Goal: Task Accomplishment & Management: Manage account settings

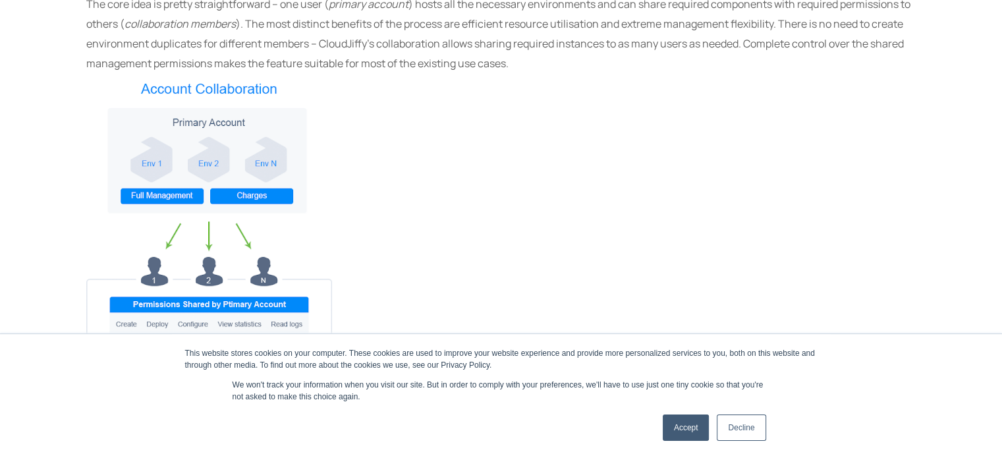
click at [674, 425] on link "Accept" at bounding box center [686, 427] width 47 height 26
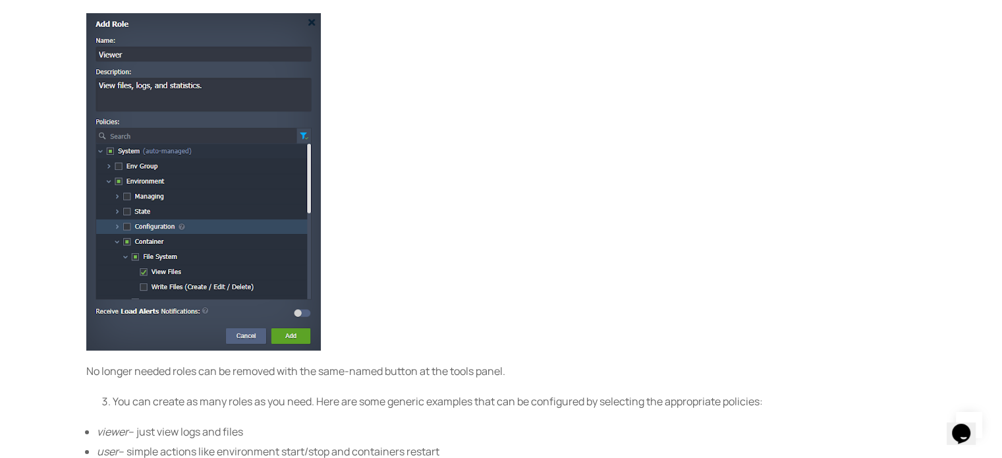
scroll to position [1712, 0]
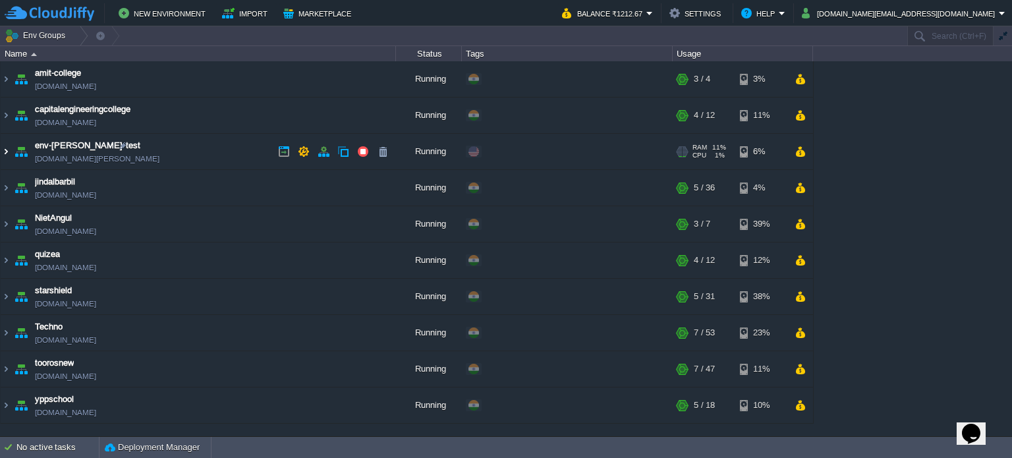
click at [1, 147] on img at bounding box center [6, 152] width 11 height 36
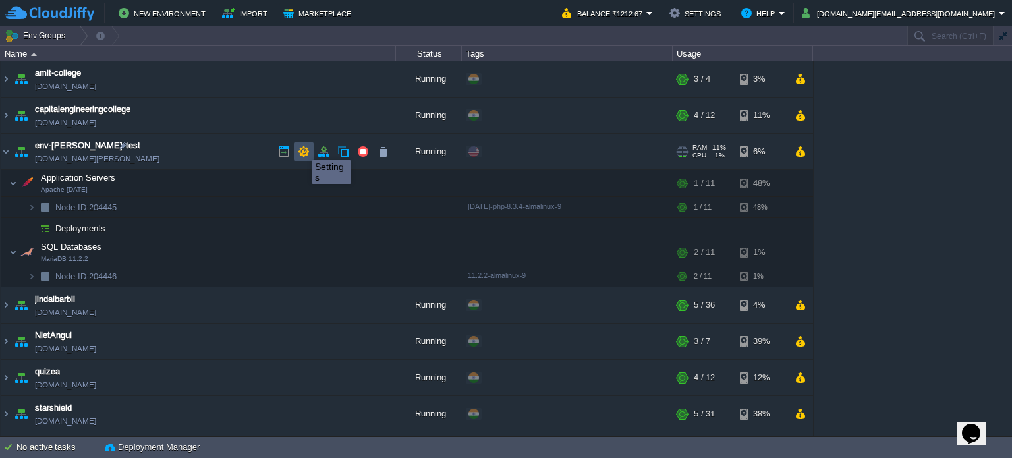
click at [302, 148] on button "button" at bounding box center [304, 152] width 12 height 12
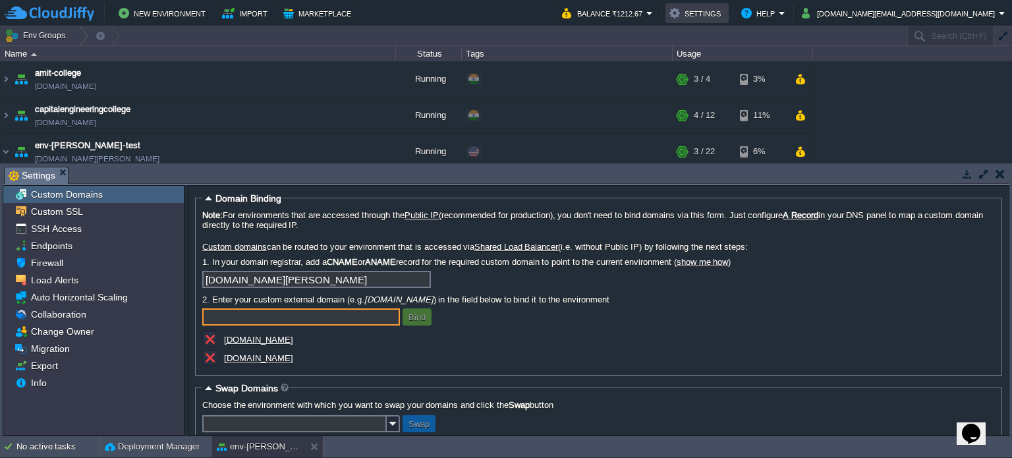
click at [724, 16] on button "Settings" at bounding box center [696, 13] width 55 height 16
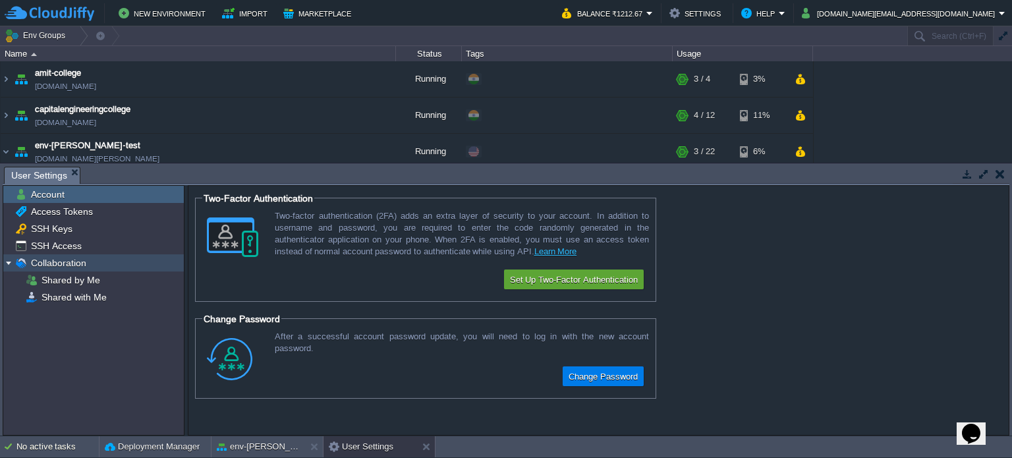
click at [5, 262] on img at bounding box center [8, 262] width 11 height 17
click at [6, 261] on img at bounding box center [8, 262] width 11 height 17
click at [82, 278] on span "Shared by Me" at bounding box center [70, 280] width 63 height 12
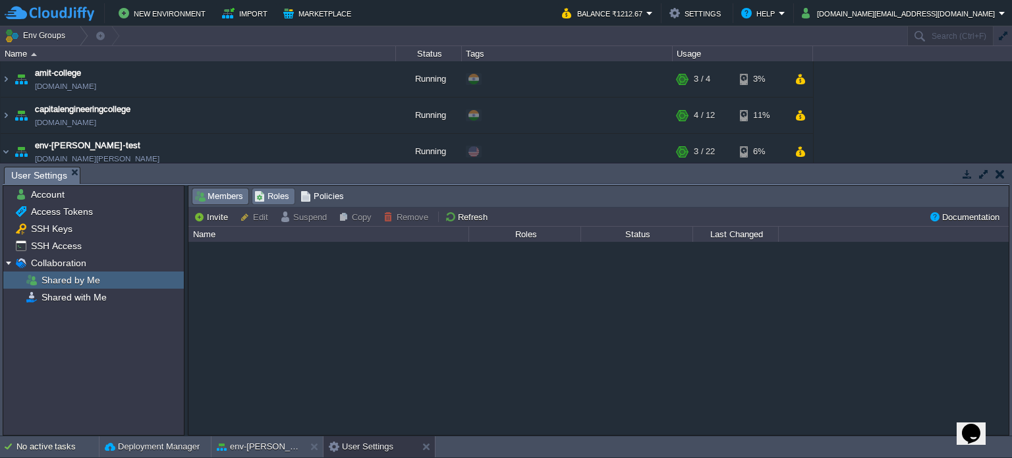
click at [275, 192] on span "Roles" at bounding box center [271, 196] width 35 height 14
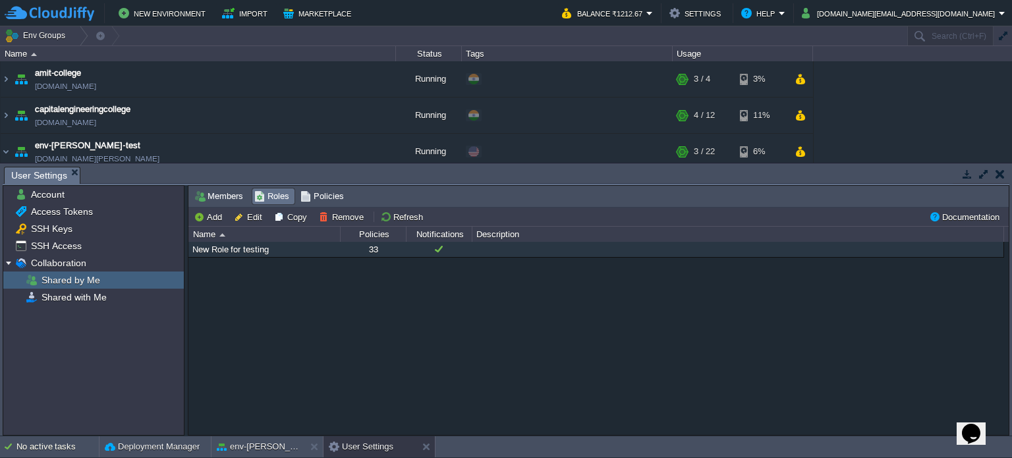
click at [250, 251] on div "New Role for testing" at bounding box center [264, 249] width 150 height 15
click at [279, 248] on div "New Role for testing" at bounding box center [264, 249] width 150 height 15
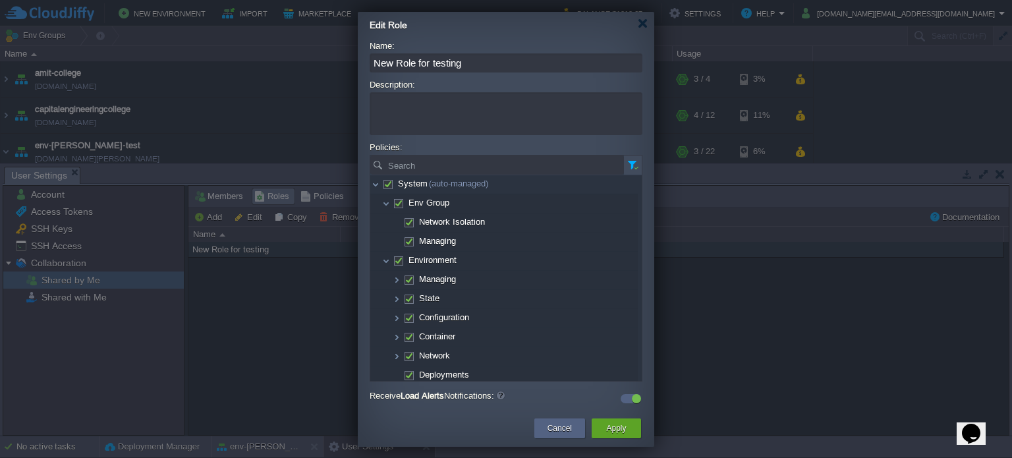
drag, startPoint x: 491, startPoint y: 58, endPoint x: 367, endPoint y: 51, distance: 124.0
click at [367, 51] on div "Name: New Role for testing Description: Policies: Search No items to display. C…" at bounding box center [506, 224] width 296 height 367
type input "Developer"
click at [436, 206] on span "Env Group" at bounding box center [429, 202] width 44 height 11
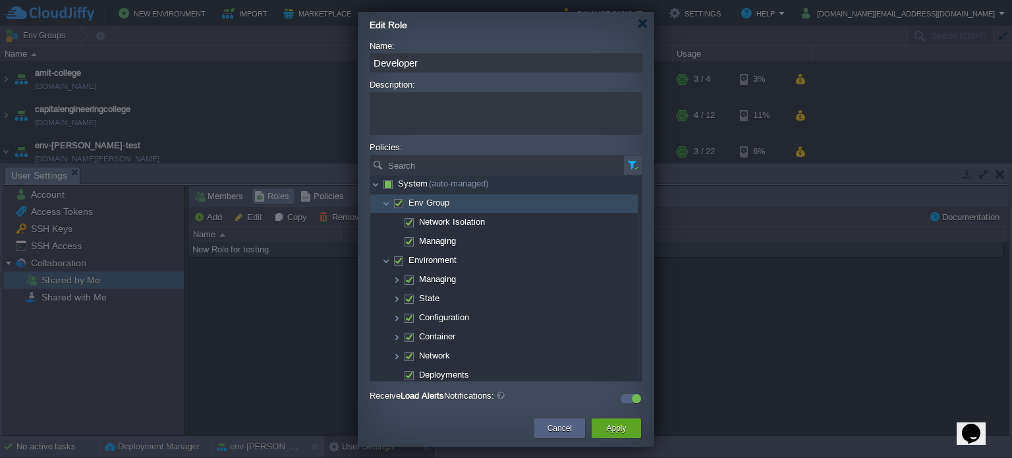
checkbox input "false"
click at [397, 186] on span "System (auto-managed)" at bounding box center [443, 183] width 95 height 11
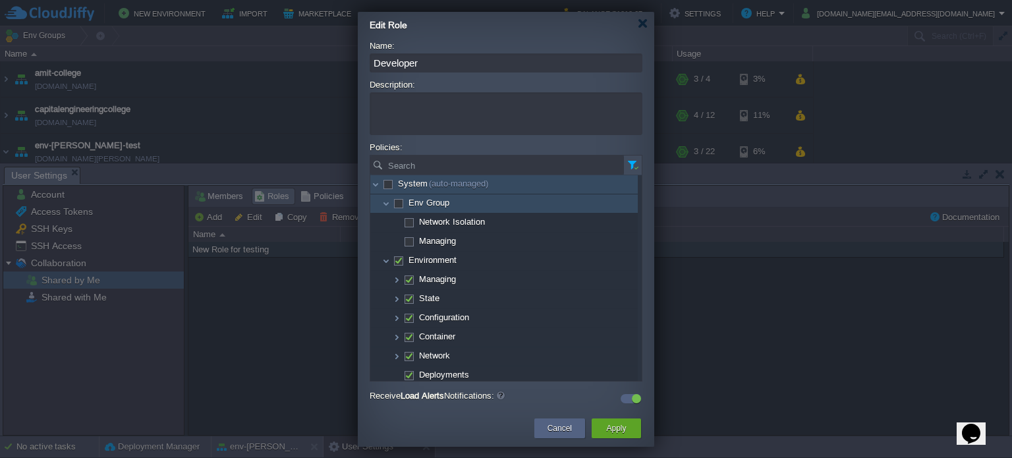
checkbox input "true"
click at [397, 186] on span "System (auto-managed)" at bounding box center [443, 183] width 95 height 11
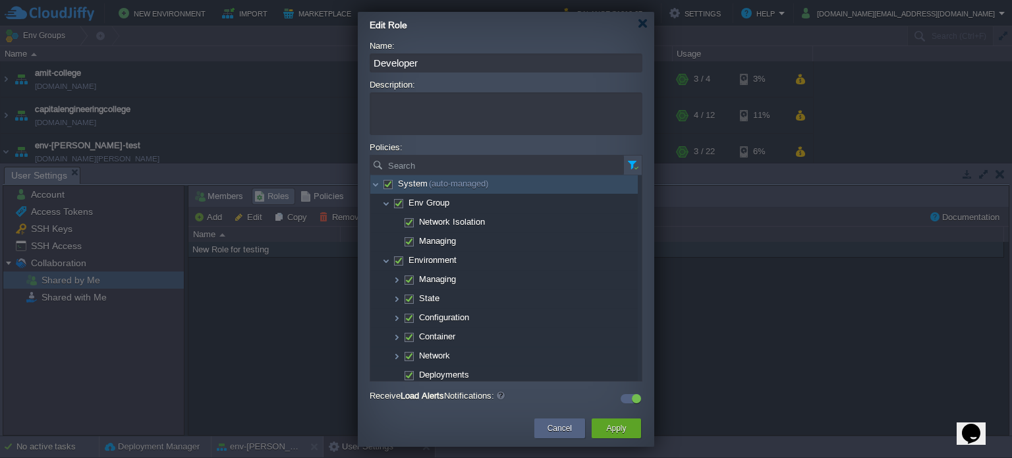
checkbox input "false"
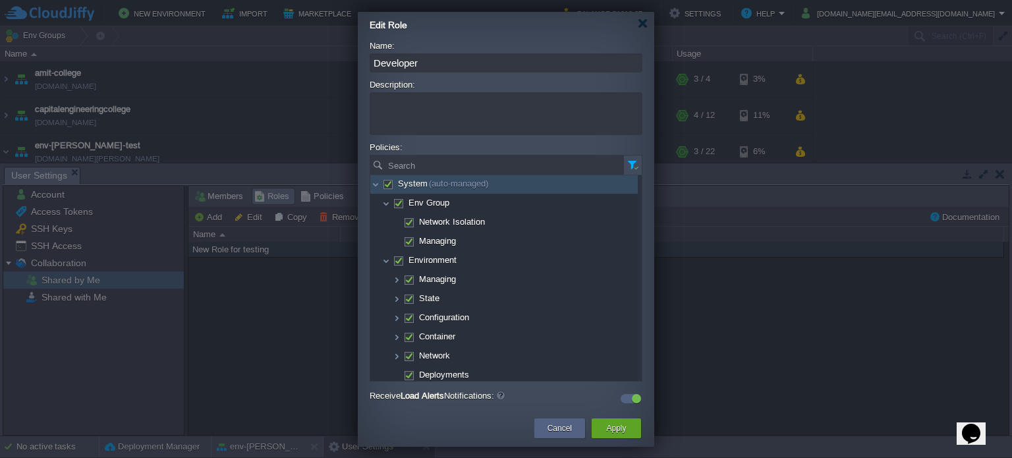
checkbox input "false"
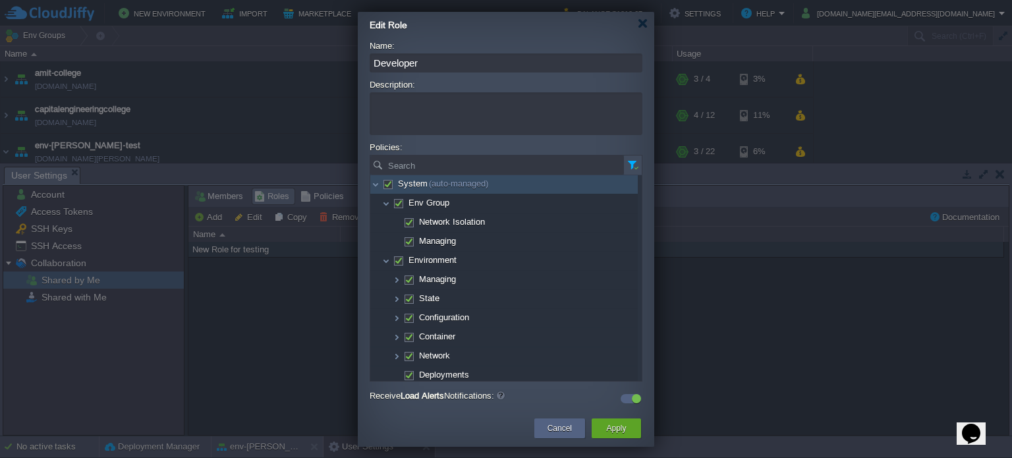
checkbox input "false"
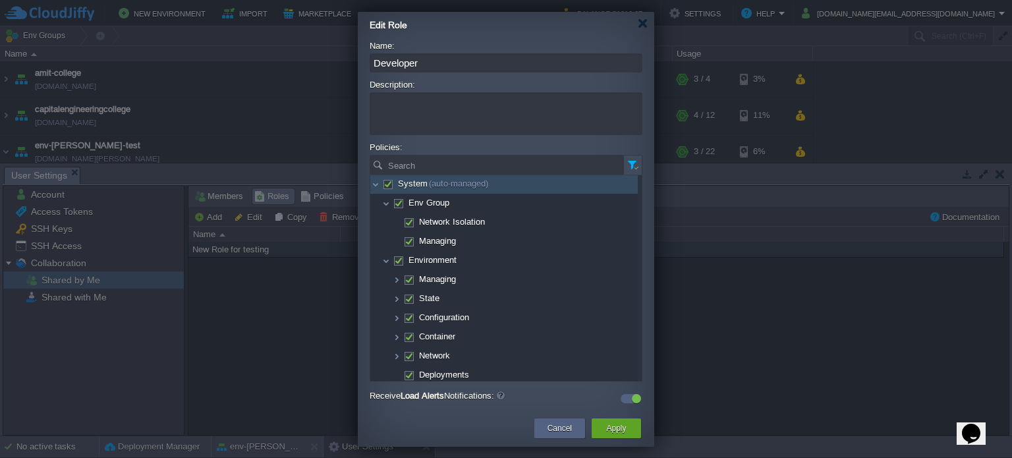
checkbox input "false"
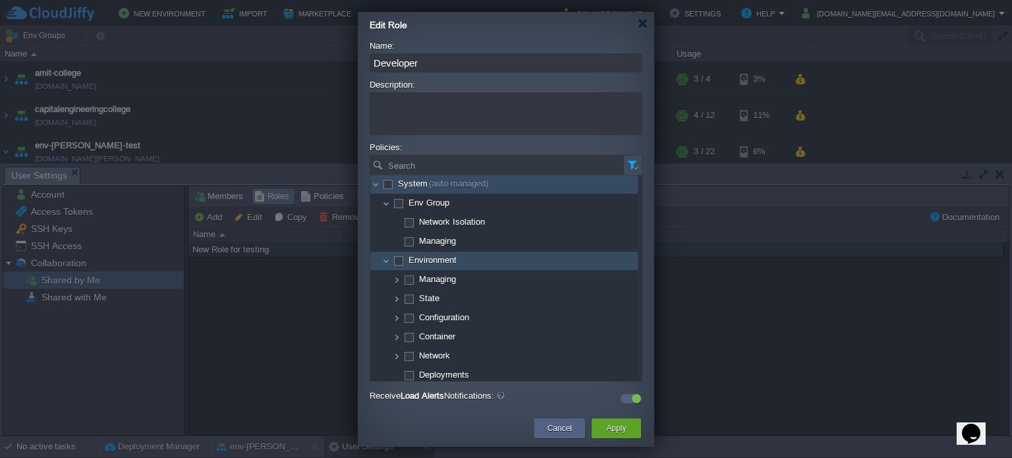
click at [416, 254] on span "Environment" at bounding box center [432, 259] width 51 height 11
checkbox input "true"
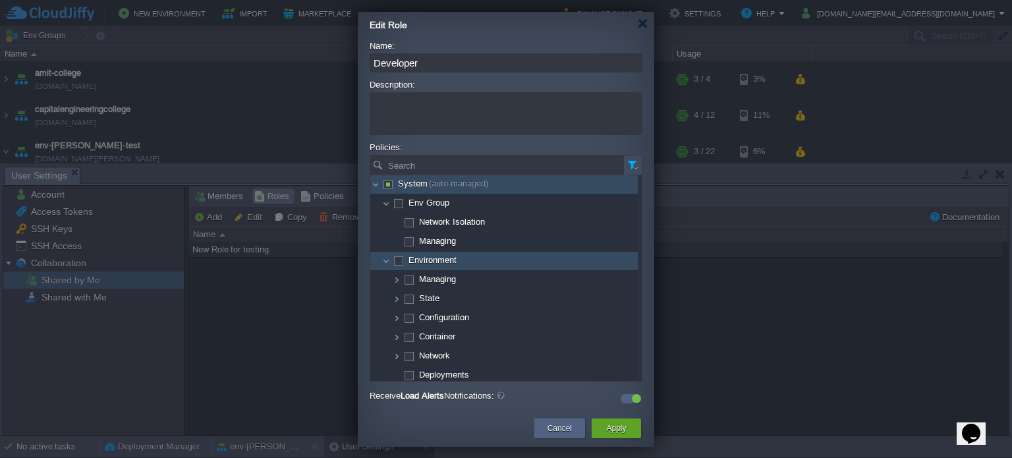
checkbox input "true"
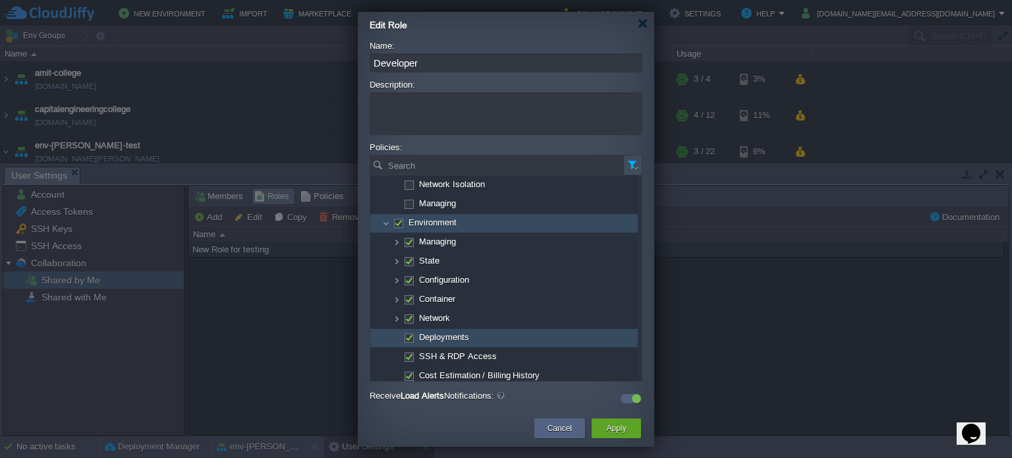
scroll to position [36, 0]
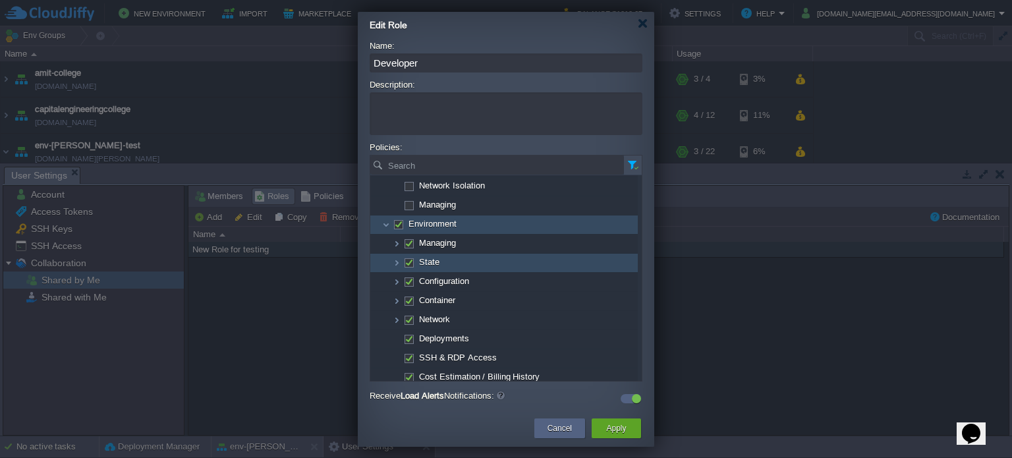
click at [410, 260] on span at bounding box center [408, 262] width 3 height 10
checkbox input "false"
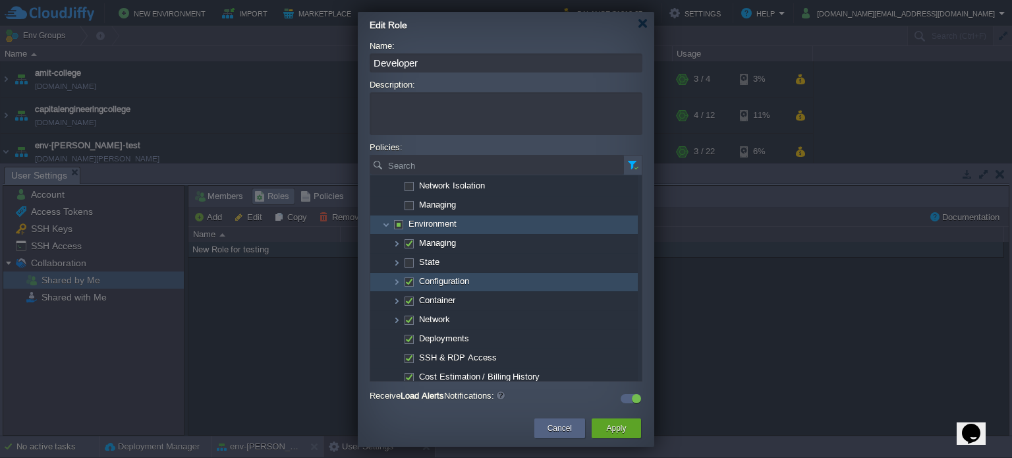
click at [409, 278] on span at bounding box center [408, 281] width 3 height 10
checkbox input "false"
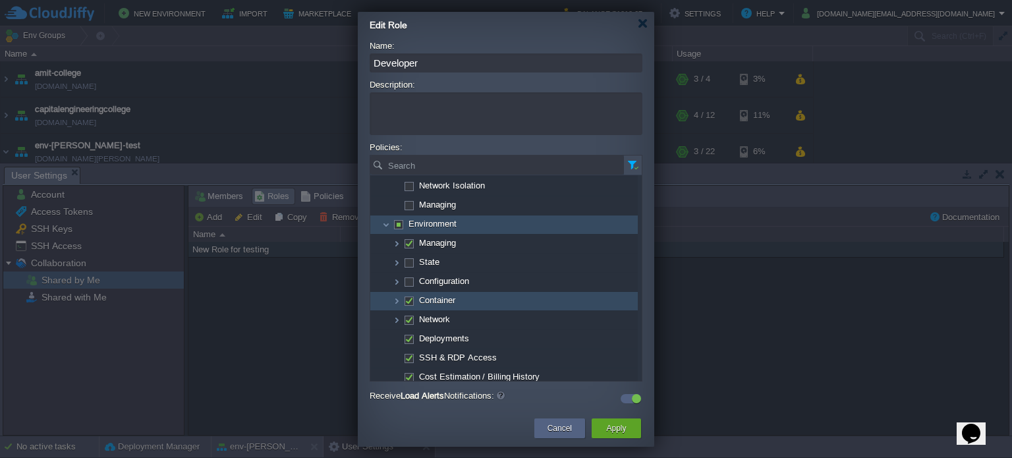
click at [407, 298] on span at bounding box center [408, 300] width 3 height 10
checkbox input "false"
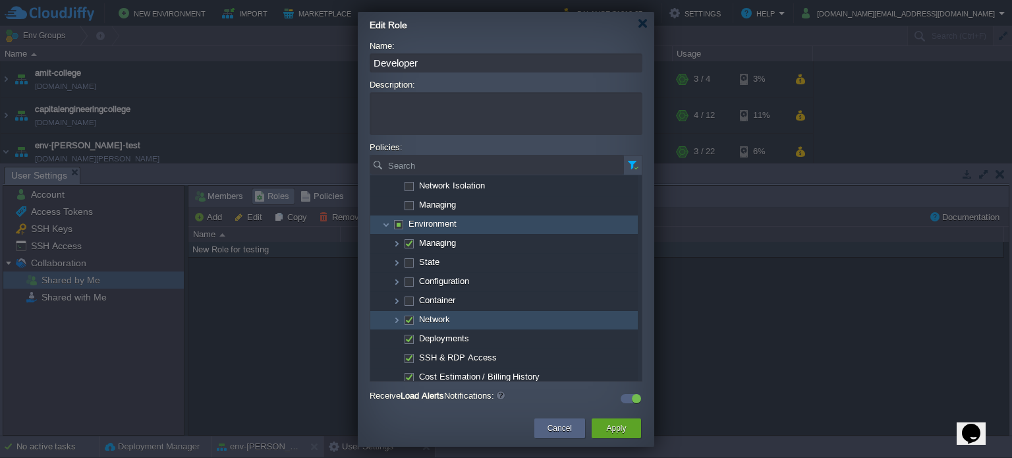
click at [407, 314] on span at bounding box center [408, 319] width 3 height 10
checkbox input "false"
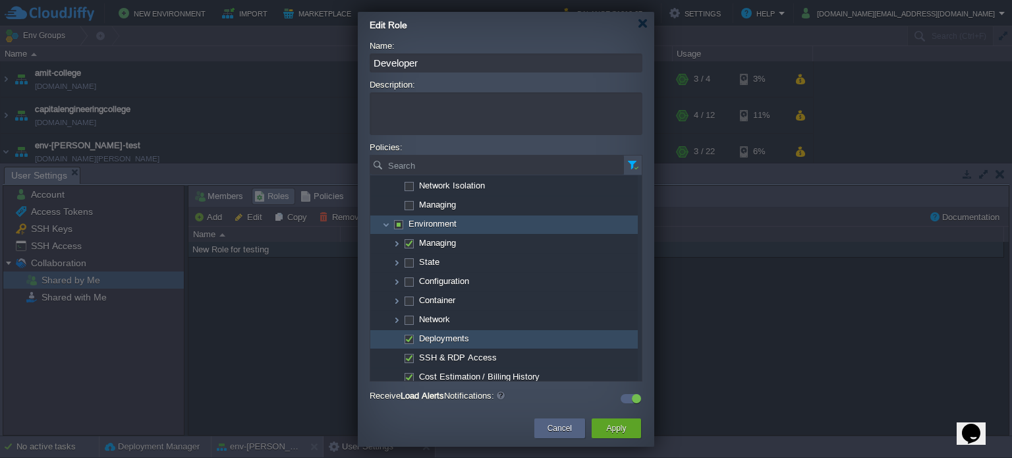
click at [408, 339] on span at bounding box center [408, 338] width 3 height 10
checkbox input "false"
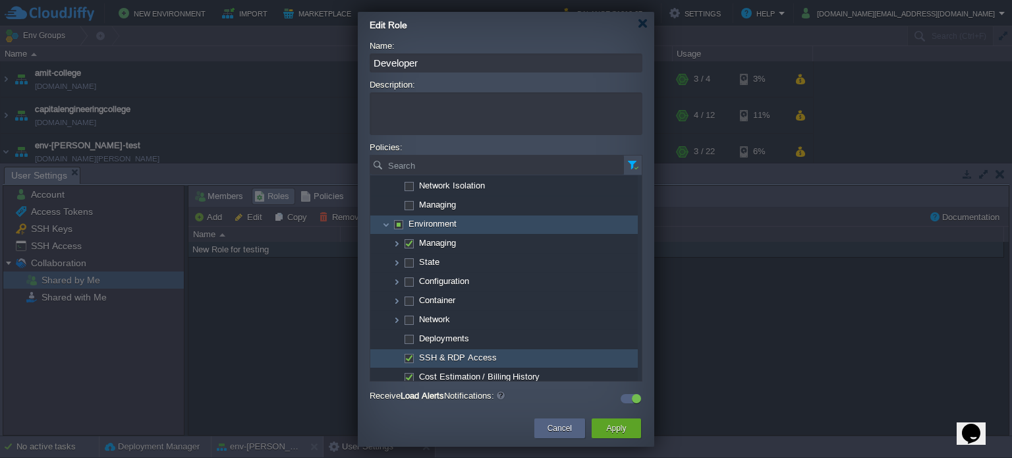
click at [408, 356] on span at bounding box center [408, 357] width 3 height 10
checkbox input "false"
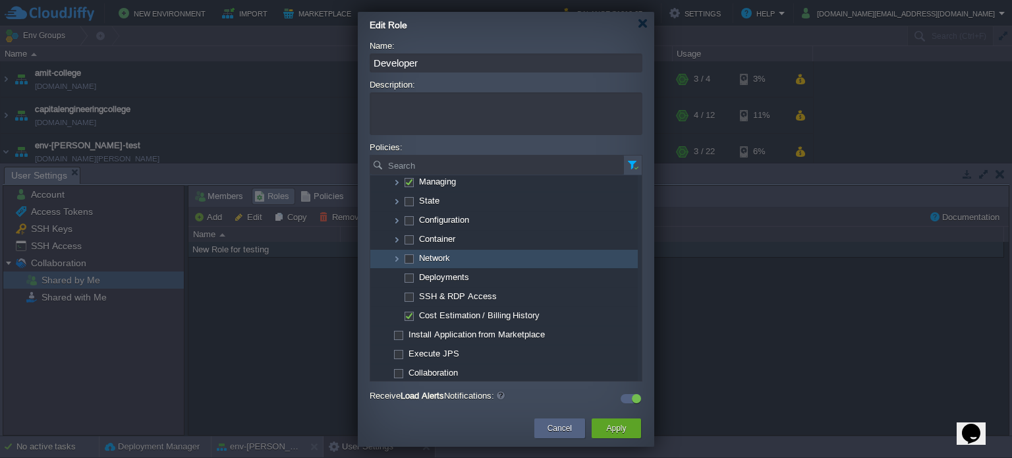
scroll to position [102, 0]
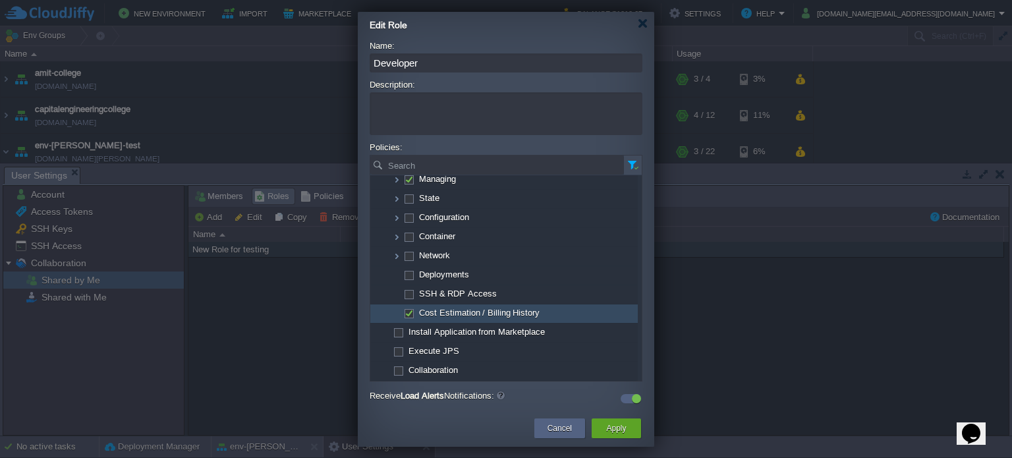
click at [410, 308] on span at bounding box center [408, 313] width 3 height 10
checkbox input "false"
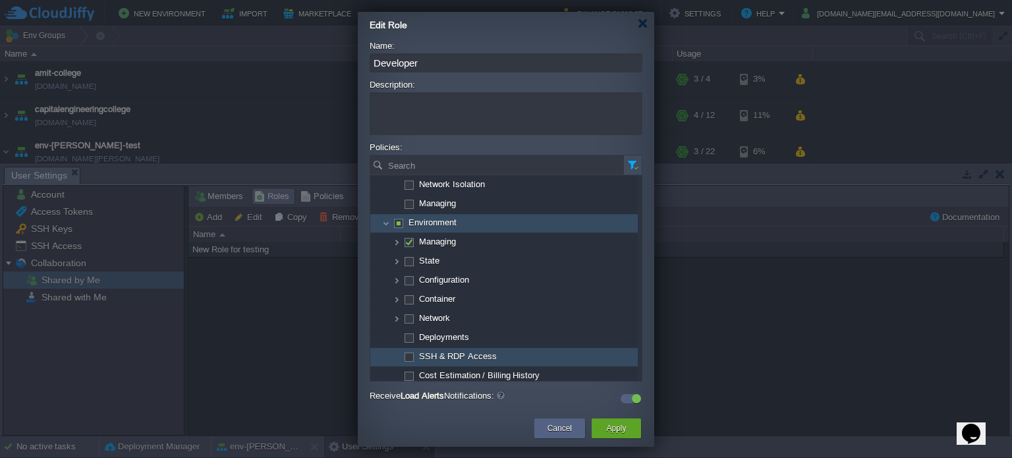
scroll to position [36, 0]
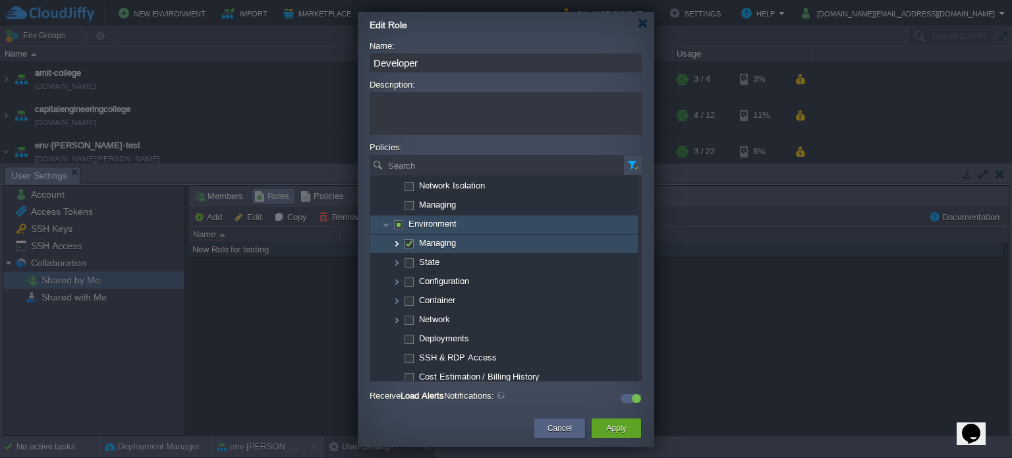
click at [399, 246] on img at bounding box center [396, 243] width 11 height 18
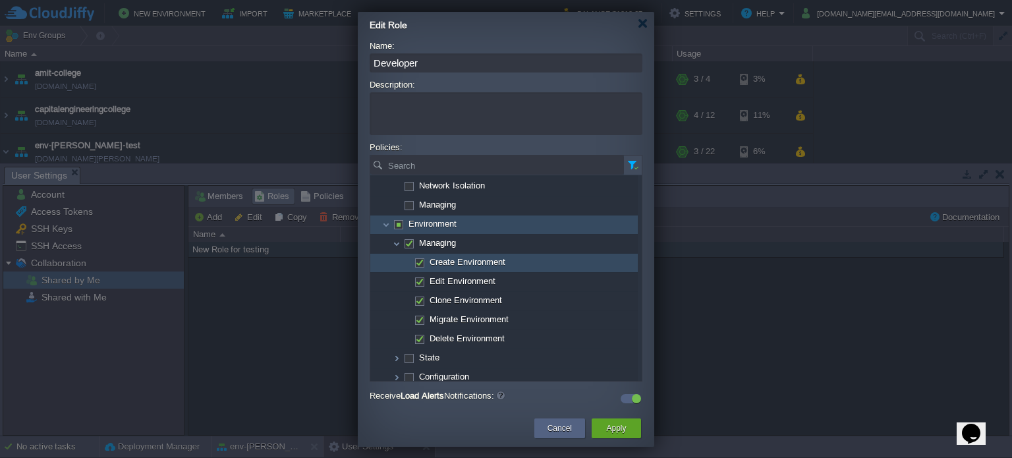
click at [472, 260] on span "Create Environment" at bounding box center [467, 261] width 79 height 11
checkbox input "false"
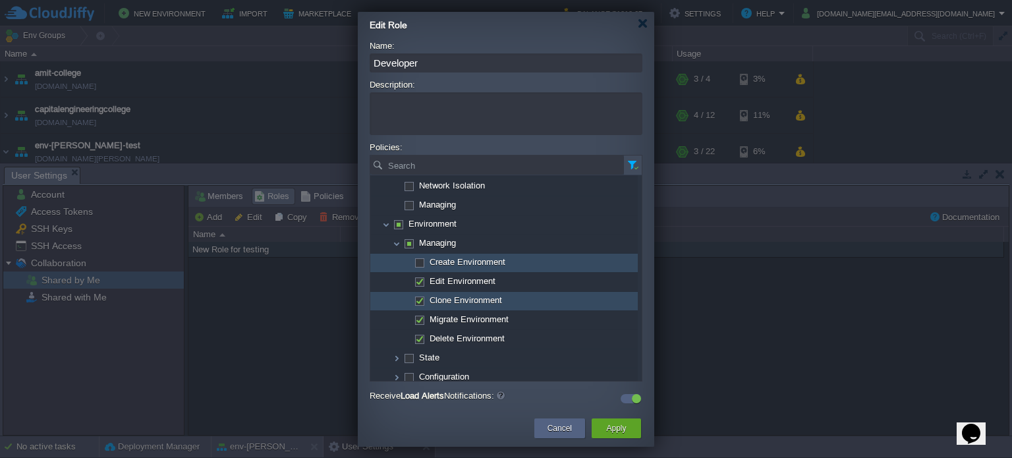
click at [453, 294] on span "Clone Environment" at bounding box center [466, 299] width 76 height 11
checkbox input "false"
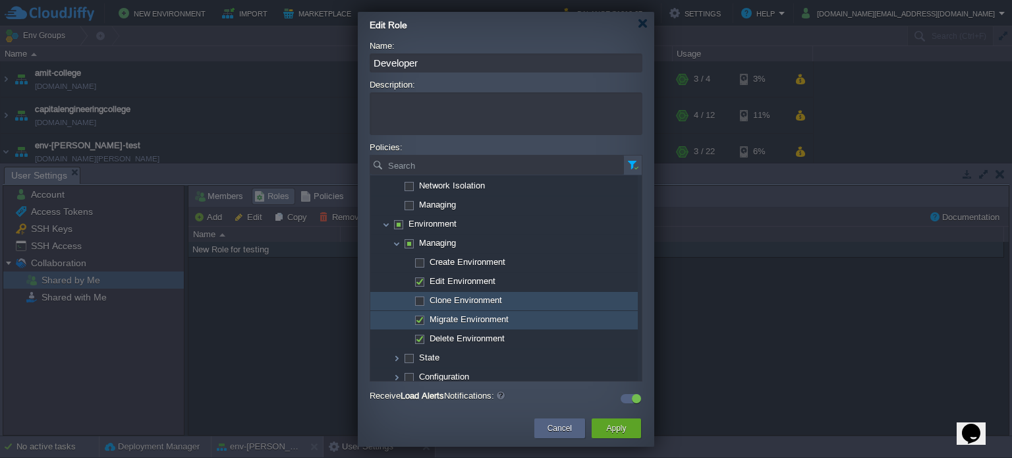
click at [448, 313] on span "Migrate Environment" at bounding box center [469, 318] width 82 height 11
checkbox input "false"
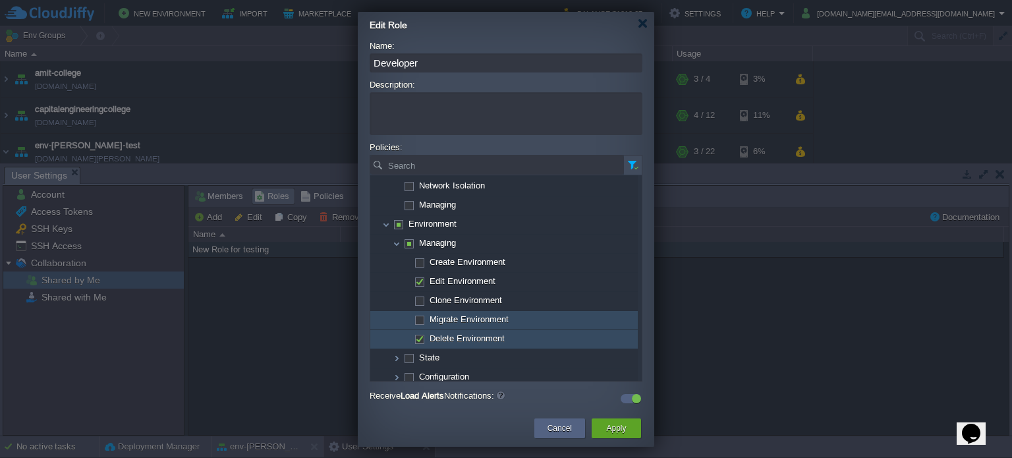
click at [447, 333] on span "Delete Environment" at bounding box center [467, 338] width 78 height 11
checkbox input "false"
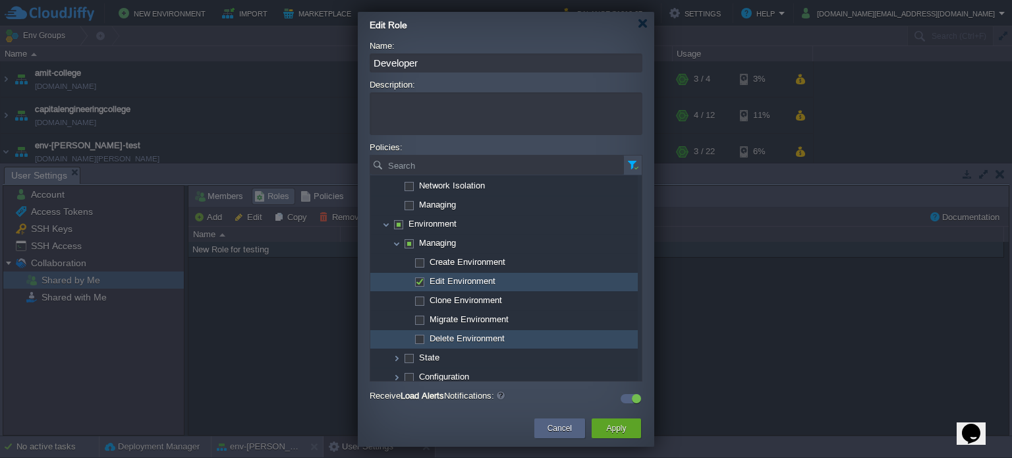
click at [472, 282] on span "Edit Environment" at bounding box center [462, 280] width 69 height 11
checkbox input "true"
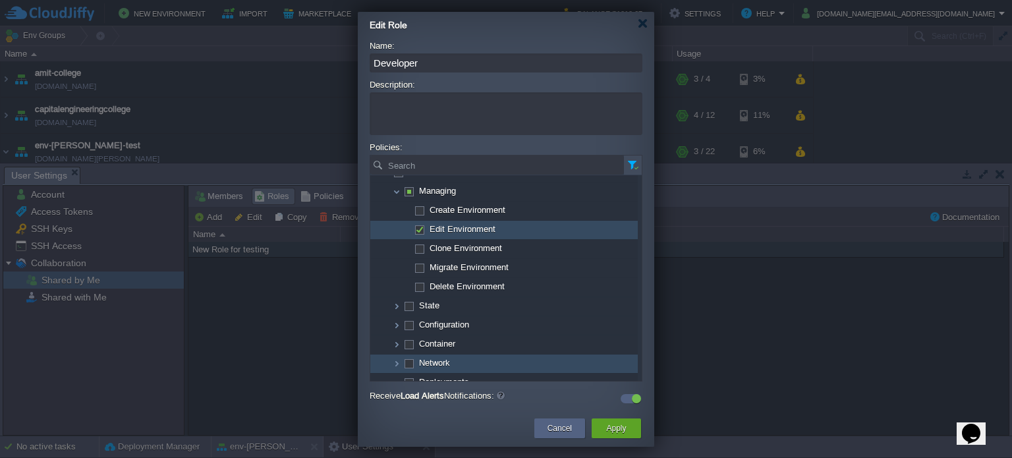
scroll to position [65, 0]
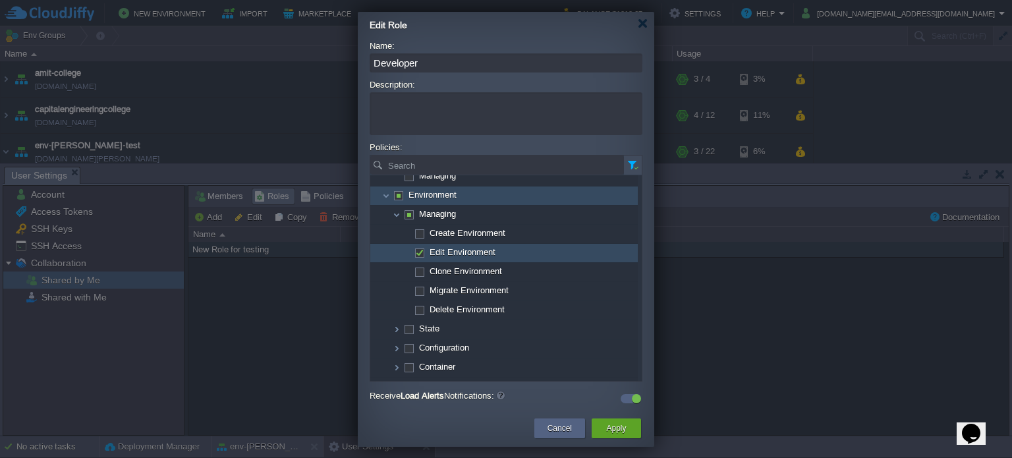
click at [417, 194] on span "Environment" at bounding box center [432, 194] width 51 height 11
checkbox input "true"
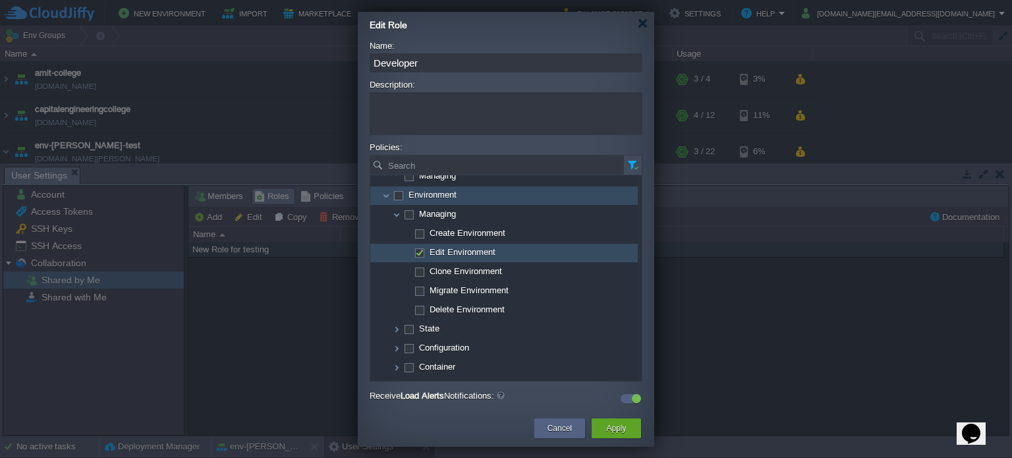
checkbox input "true"
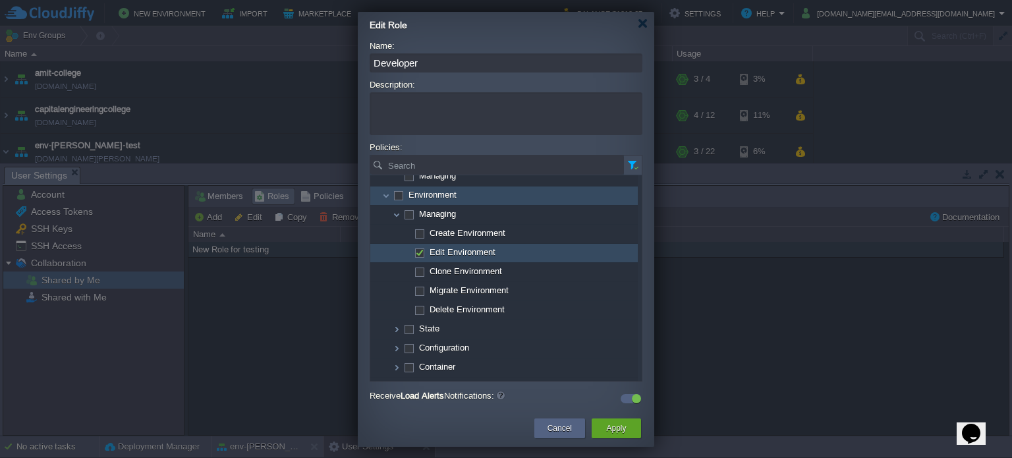
checkbox input "true"
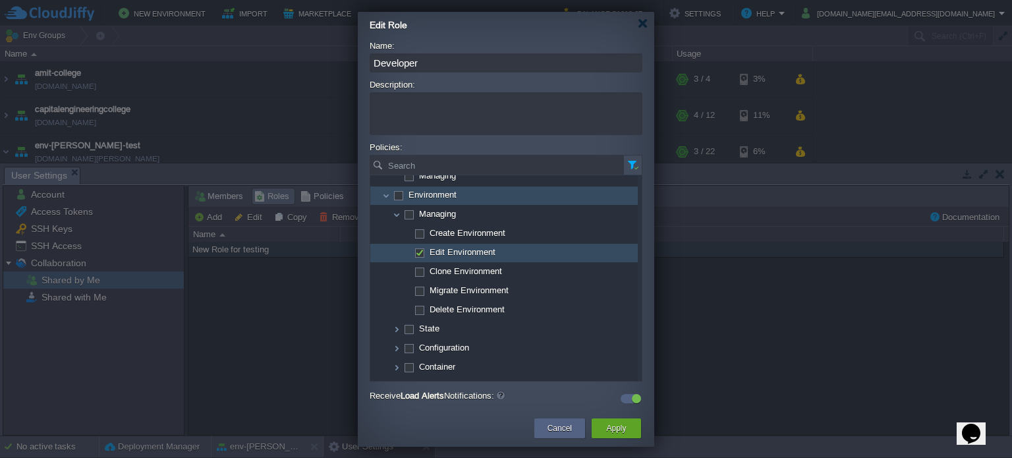
checkbox input "true"
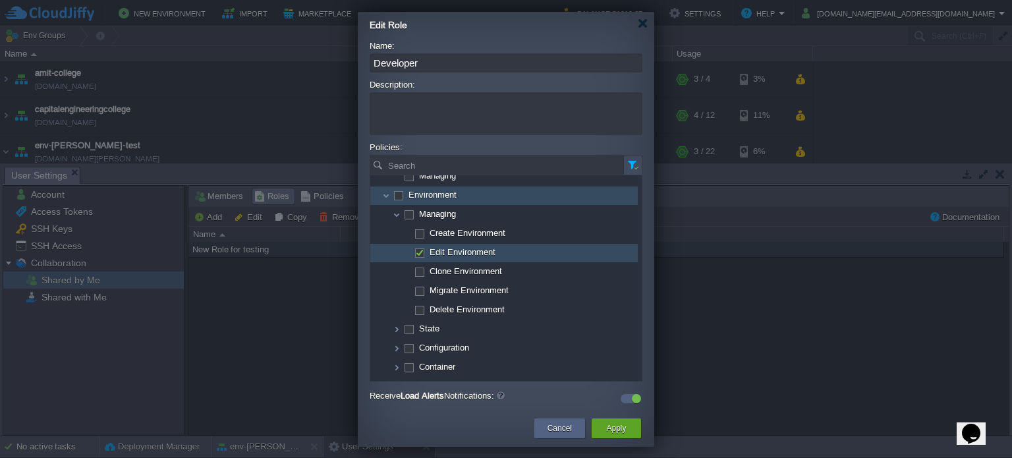
checkbox input "true"
click at [417, 194] on span "Environment" at bounding box center [432, 194] width 51 height 11
checkbox input "false"
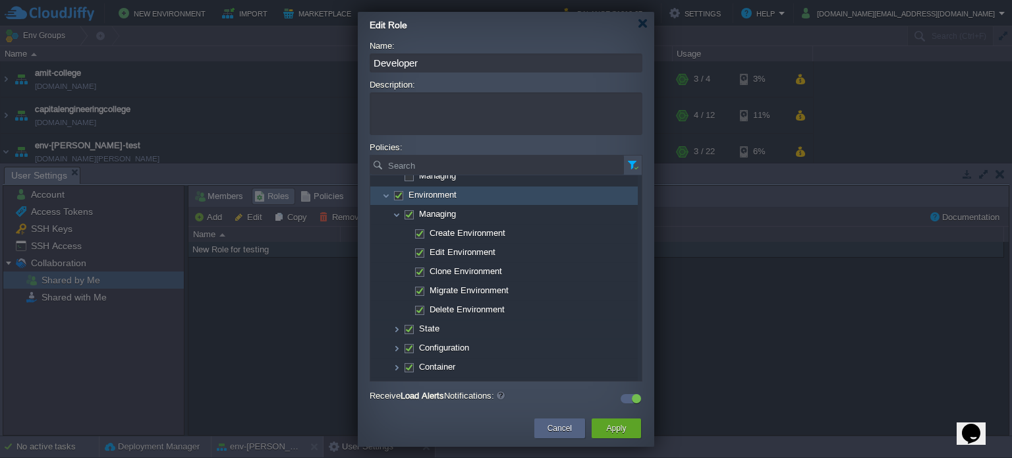
checkbox input "false"
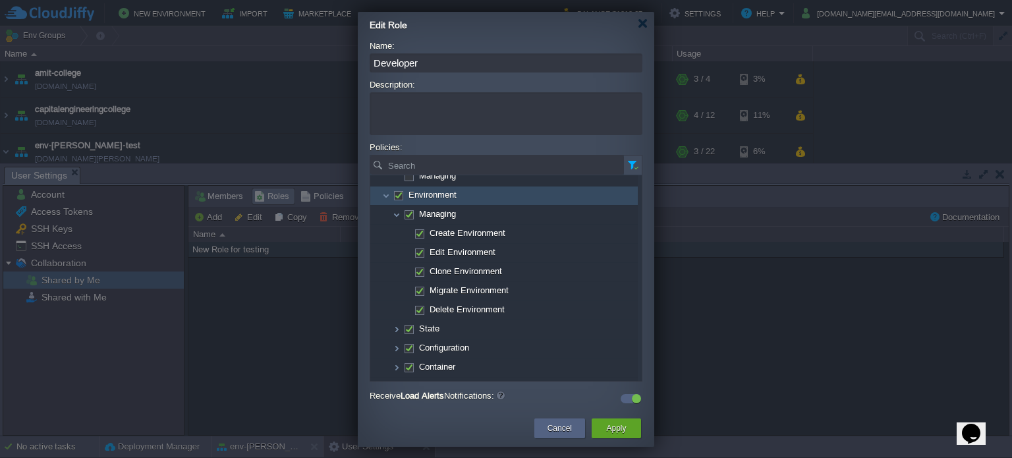
checkbox input "false"
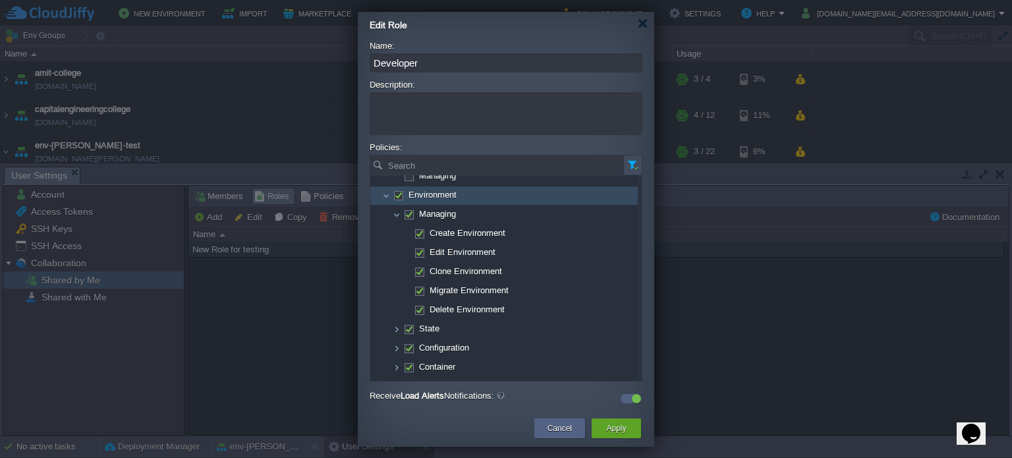
checkbox input "false"
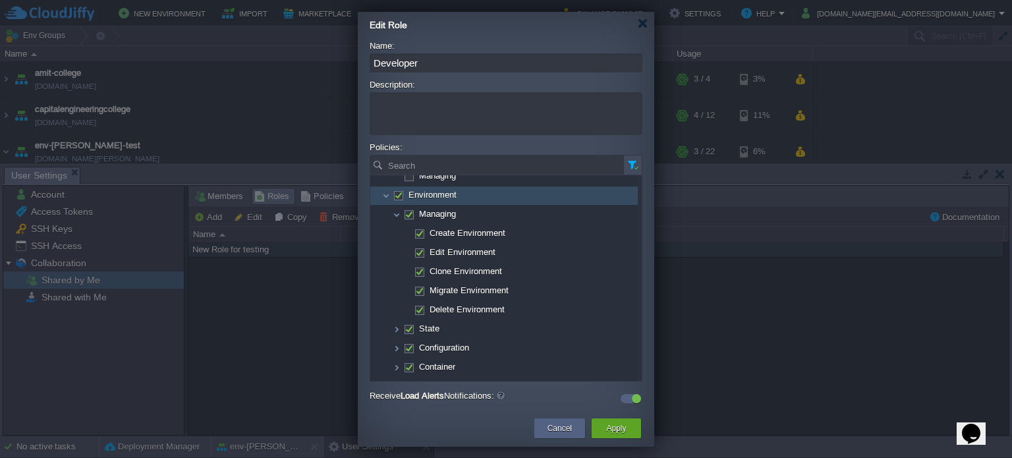
checkbox input "false"
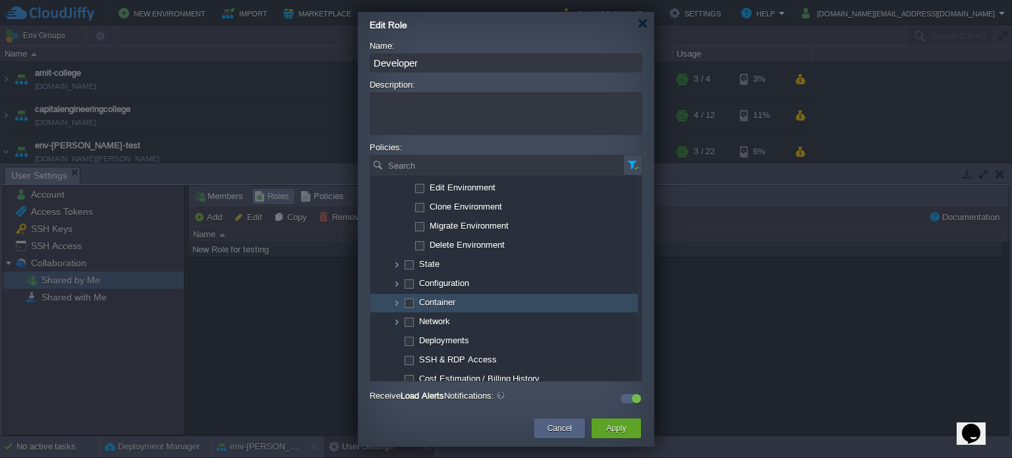
scroll to position [131, 0]
click at [395, 299] on img at bounding box center [396, 301] width 11 height 18
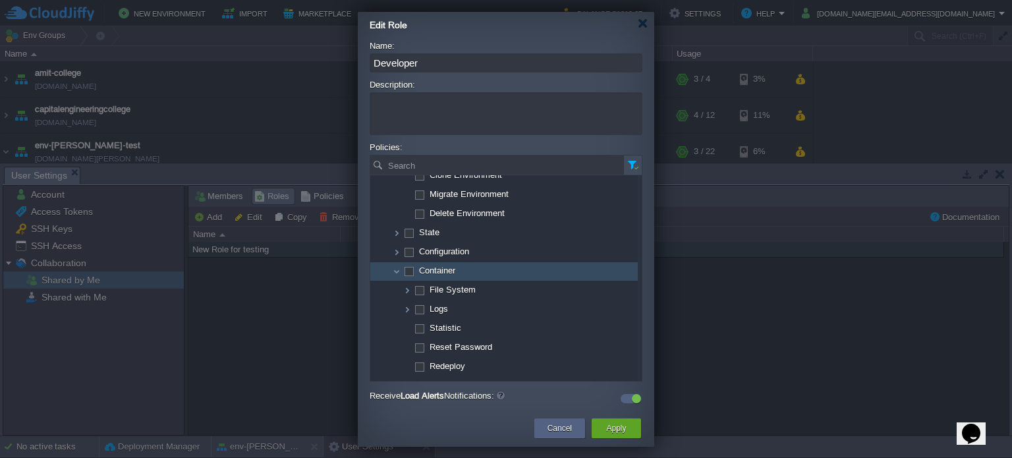
scroll to position [197, 0]
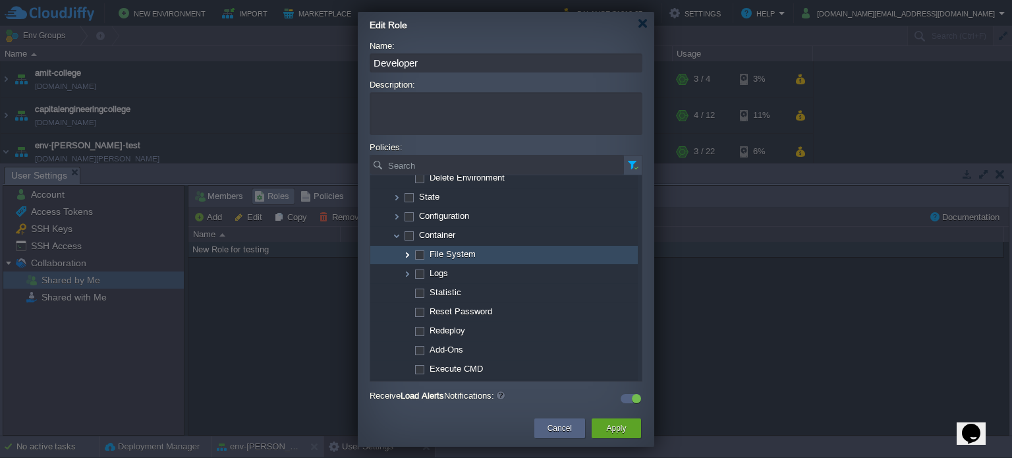
click at [411, 259] on img at bounding box center [407, 255] width 11 height 18
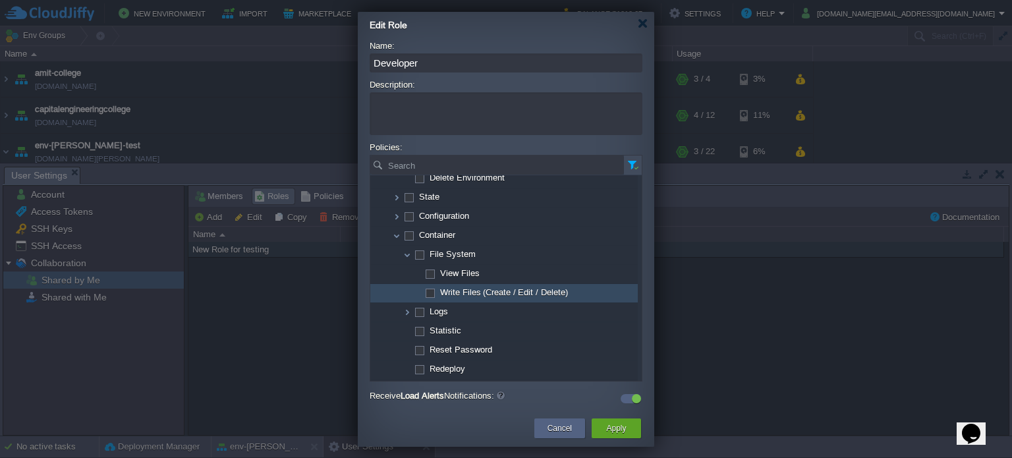
click at [472, 289] on span "Write Files (Create / Edit / Delete)" at bounding box center [504, 291] width 131 height 11
checkbox input "true"
click at [462, 271] on span "View Files" at bounding box center [460, 272] width 43 height 11
checkbox input "true"
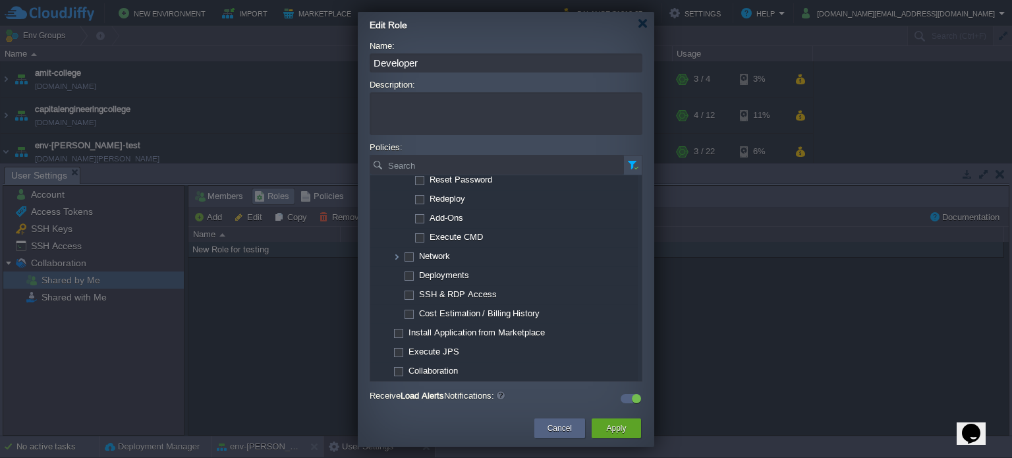
scroll to position [367, 0]
click at [607, 423] on button "Apply" at bounding box center [616, 427] width 20 height 13
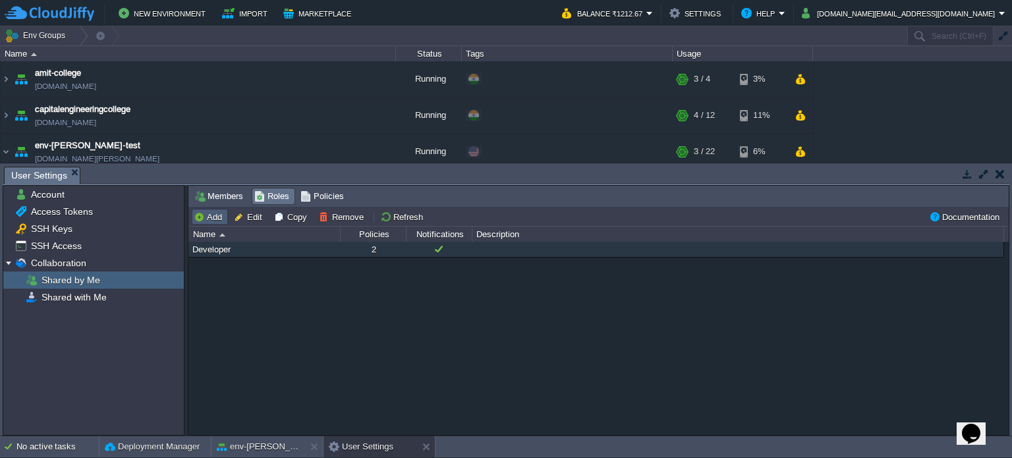
click at [208, 219] on button "Add" at bounding box center [210, 217] width 32 height 12
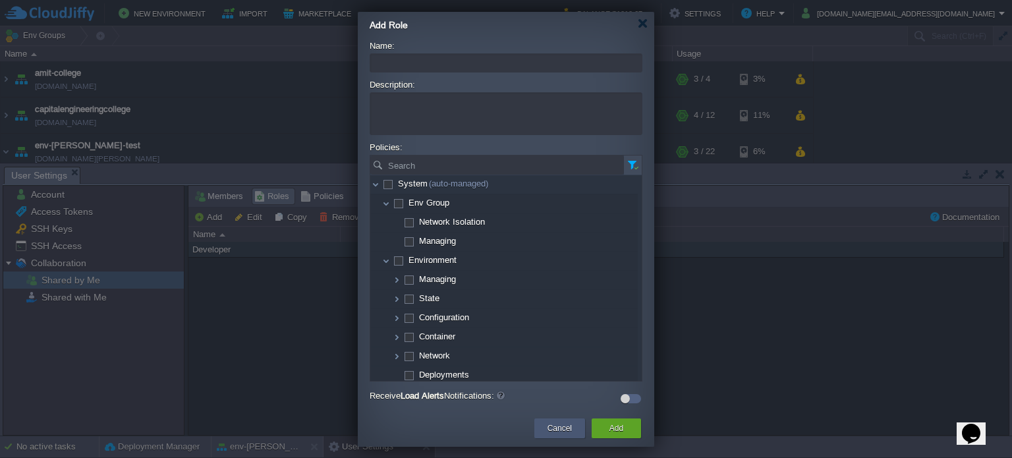
click at [573, 425] on div "Cancel" at bounding box center [559, 428] width 31 height 20
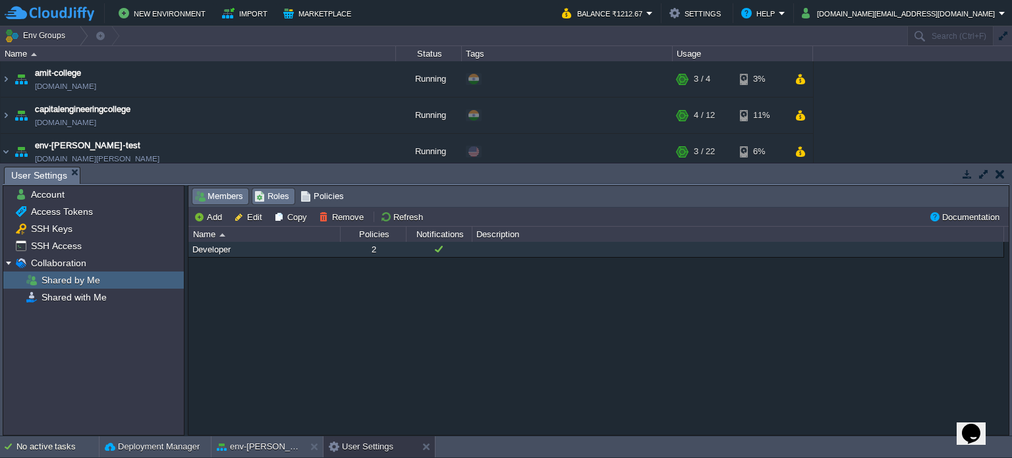
click at [227, 198] on span "Members" at bounding box center [218, 196] width 49 height 14
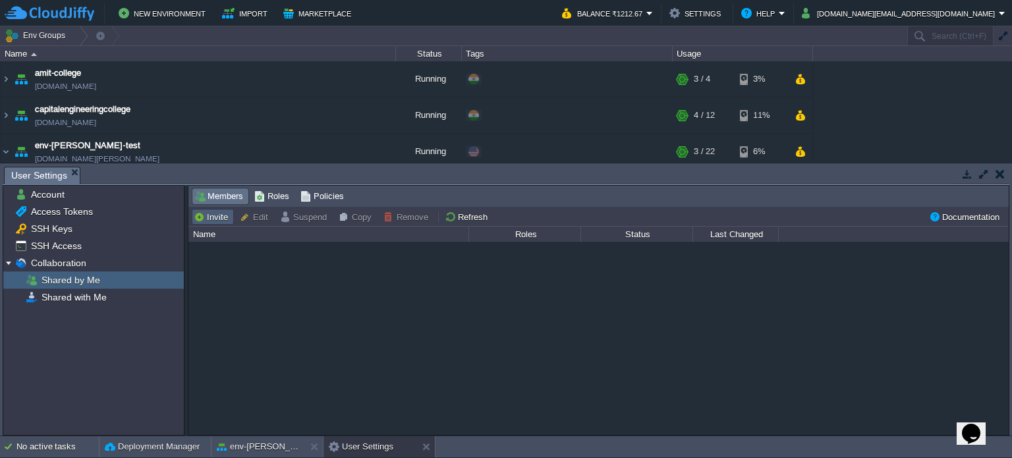
click at [219, 219] on button "Invite" at bounding box center [213, 217] width 38 height 12
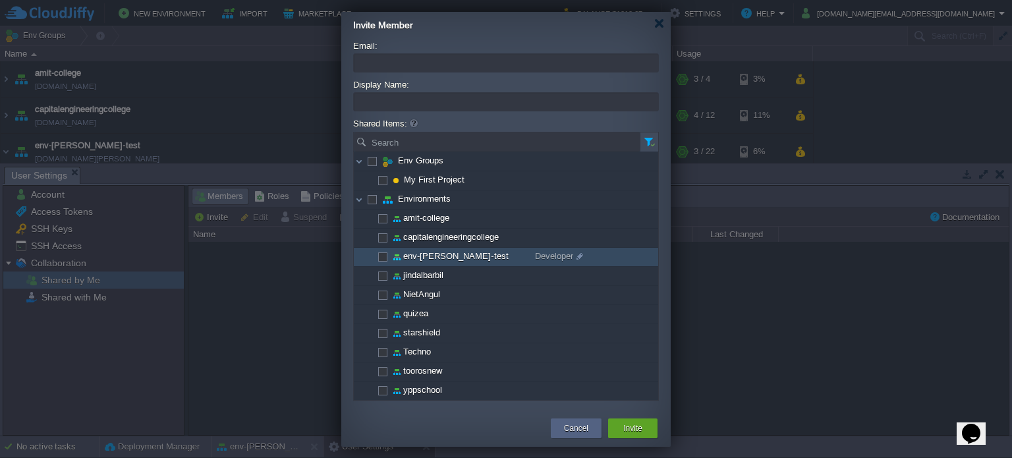
click at [381, 257] on span at bounding box center [382, 256] width 3 height 10
checkbox input "true"
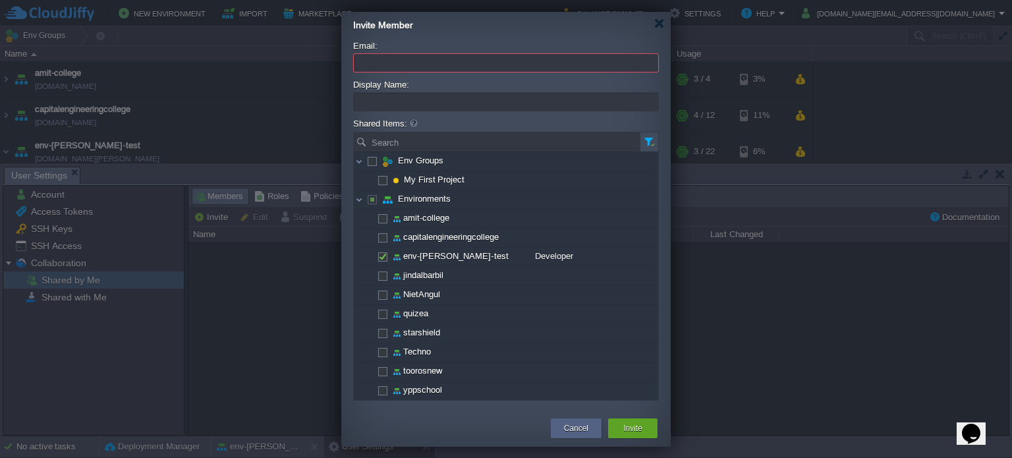
click at [406, 65] on input "Email:" at bounding box center [506, 62] width 306 height 19
paste input "[EMAIL_ADDRESS][DOMAIN_NAME]"
type input "[EMAIL_ADDRESS][DOMAIN_NAME]"
click at [393, 109] on input "Display Name:" at bounding box center [506, 101] width 306 height 19
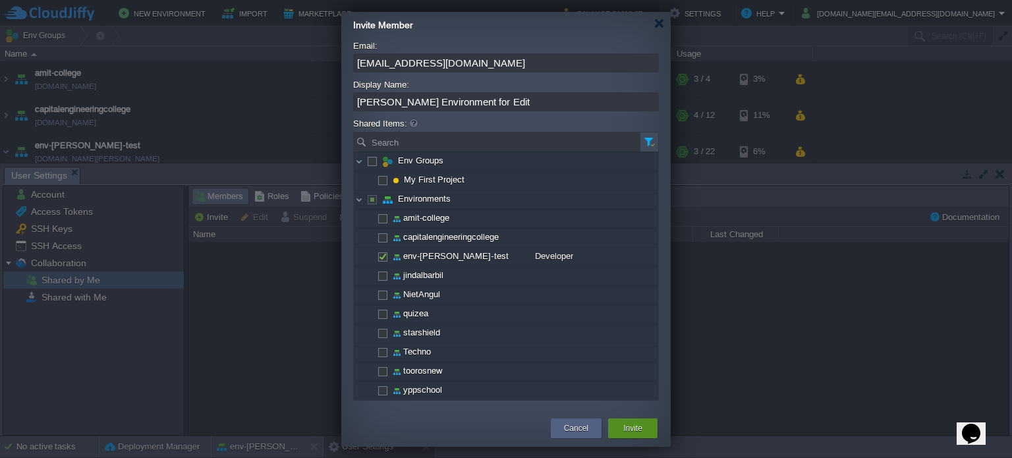
type input "[PERSON_NAME] Environment for Edit"
click at [639, 425] on button "Invite" at bounding box center [632, 427] width 19 height 13
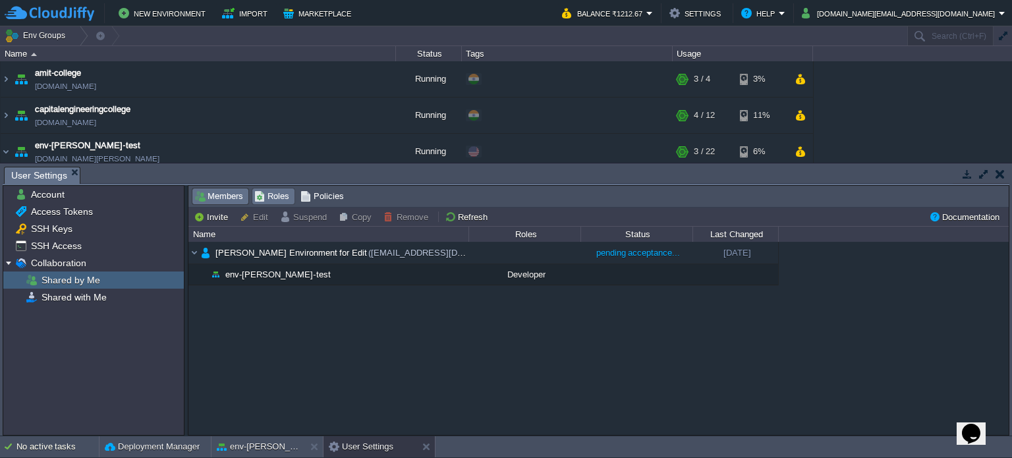
click at [264, 198] on span "Roles" at bounding box center [271, 196] width 35 height 14
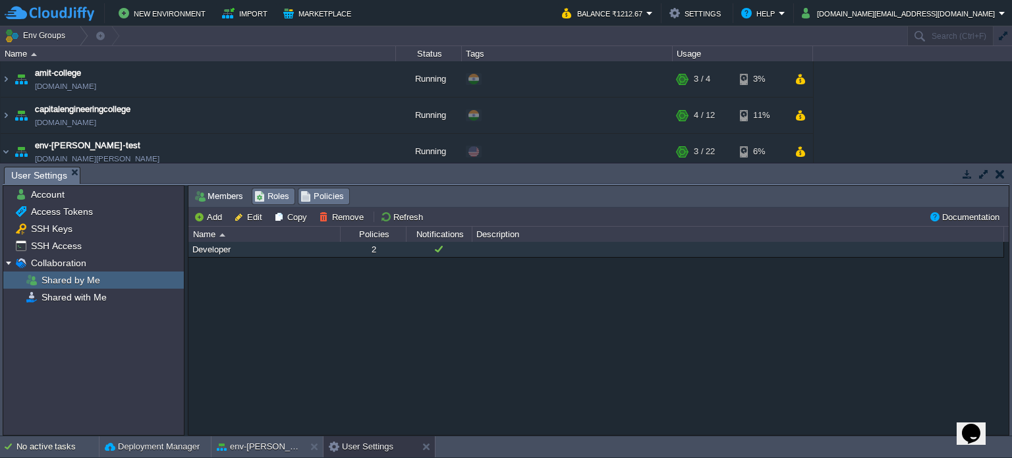
click at [314, 203] on span "Policies" at bounding box center [321, 196] width 43 height 14
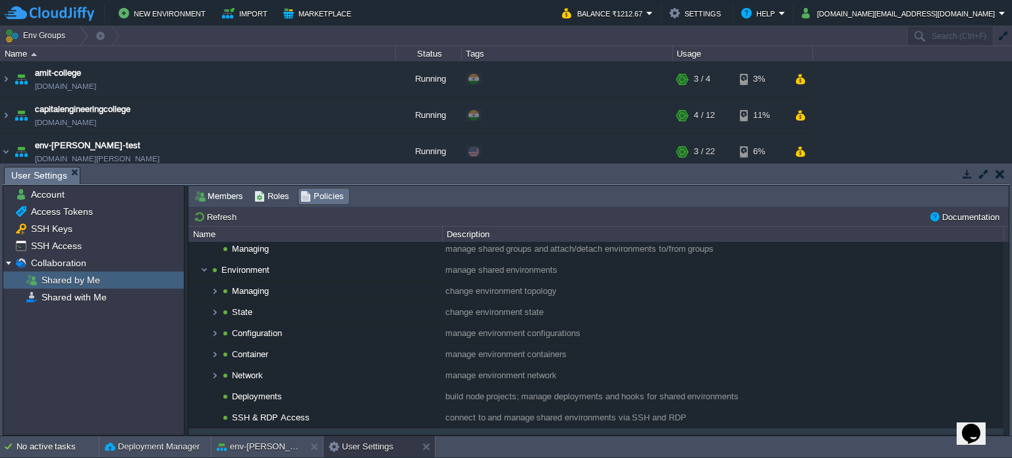
scroll to position [66, 0]
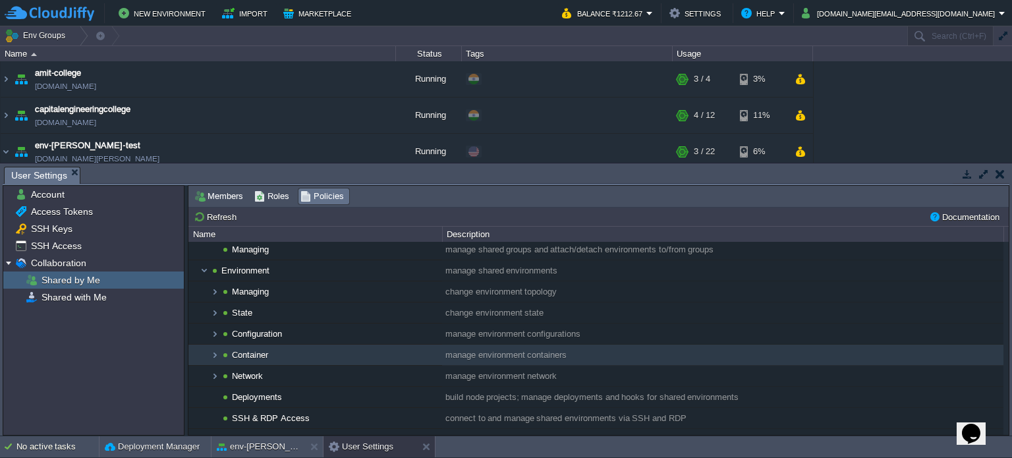
click at [220, 353] on img at bounding box center [225, 354] width 11 height 20
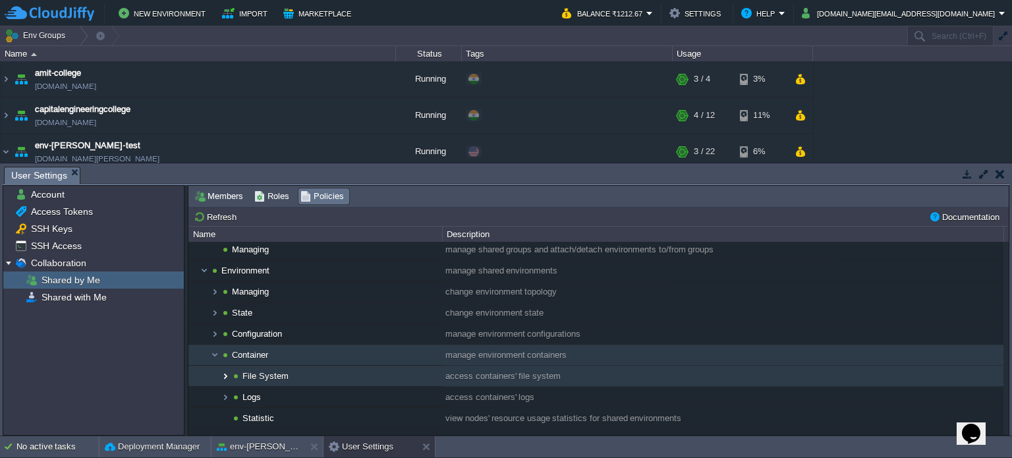
click at [224, 373] on img at bounding box center [225, 376] width 11 height 20
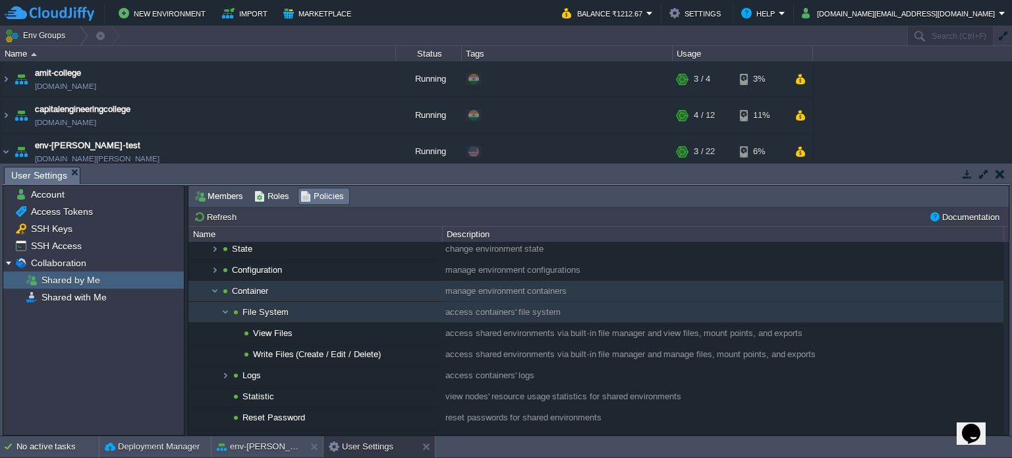
scroll to position [132, 0]
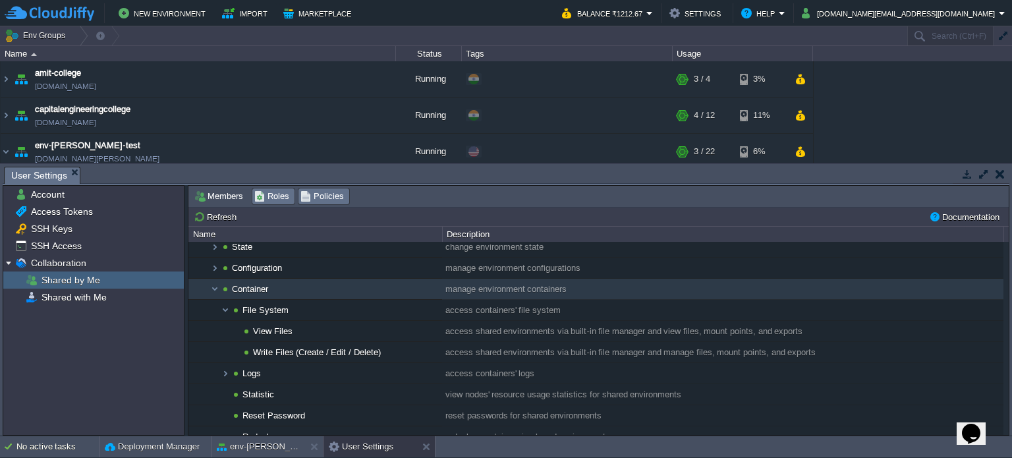
click at [274, 193] on span "Roles" at bounding box center [271, 196] width 35 height 14
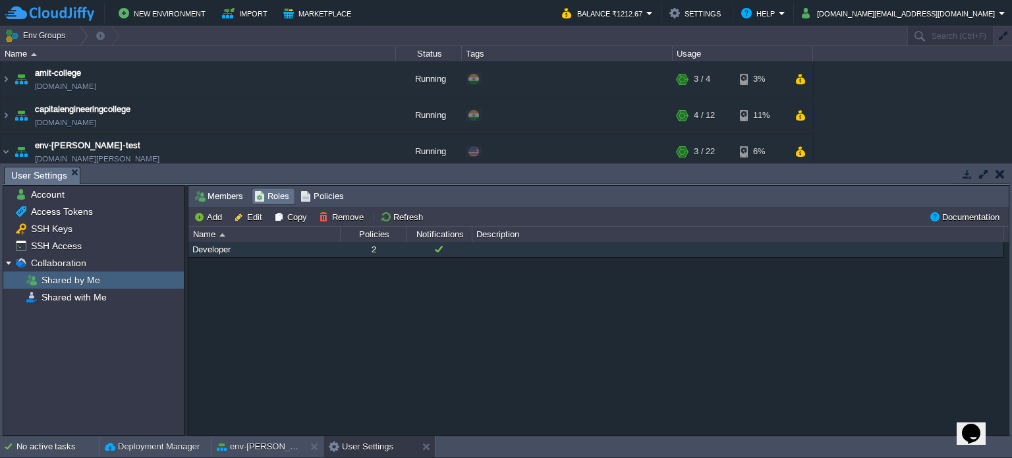
click at [437, 248] on div at bounding box center [438, 249] width 65 height 15
click at [213, 250] on div "Developer" at bounding box center [264, 249] width 150 height 15
click at [246, 213] on button "Edit" at bounding box center [250, 217] width 32 height 12
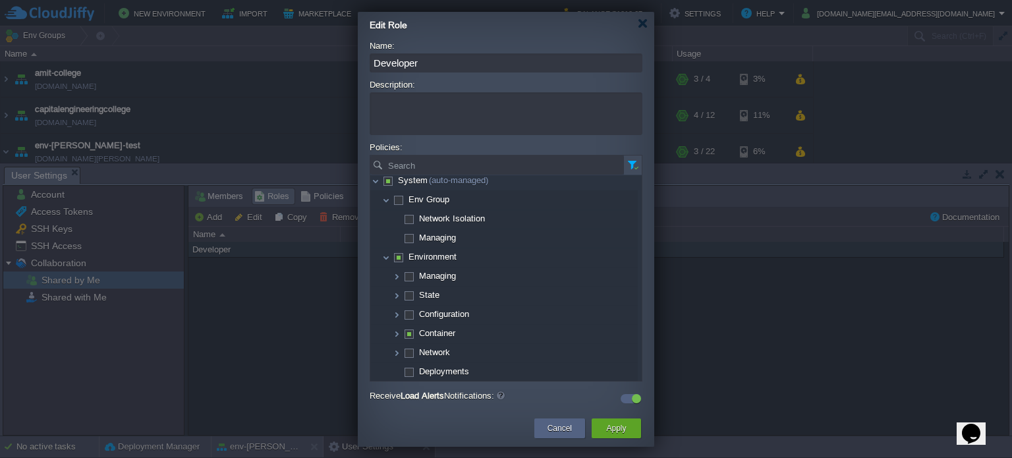
scroll to position [0, 0]
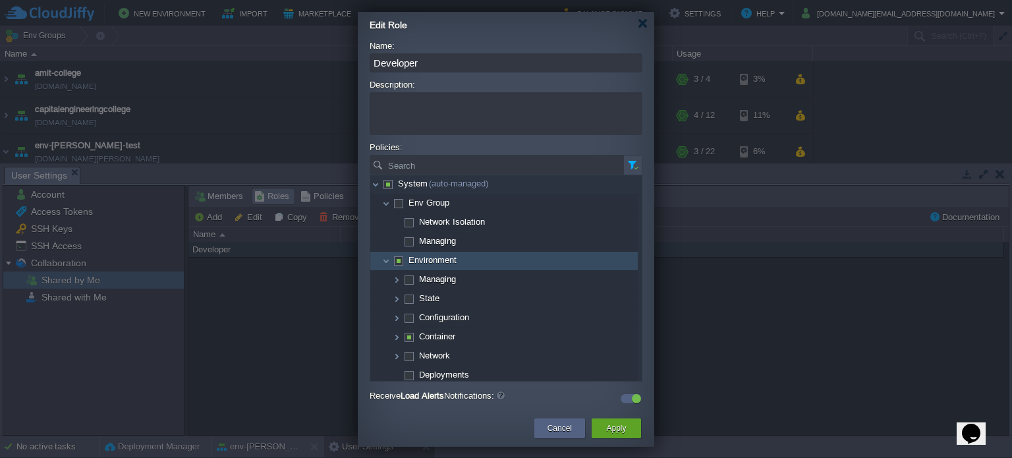
click at [398, 255] on span at bounding box center [397, 260] width 3 height 10
checkbox input "true"
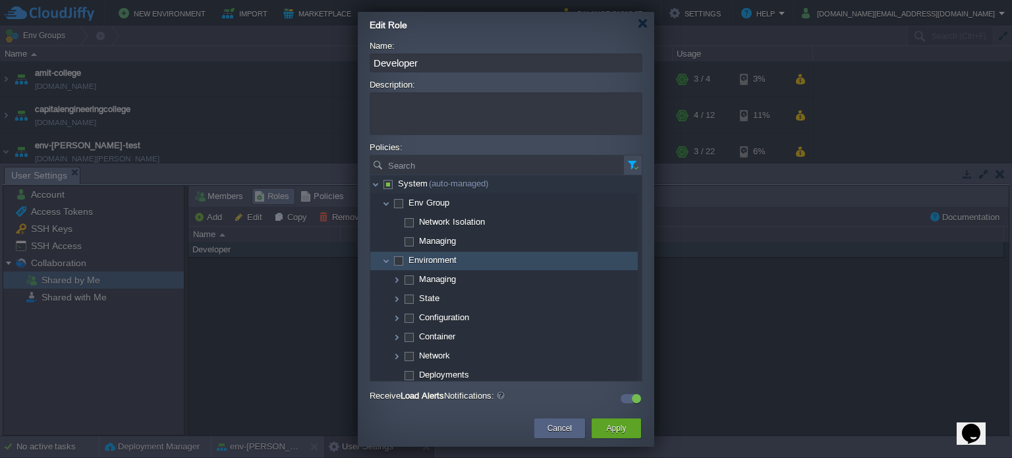
checkbox input "true"
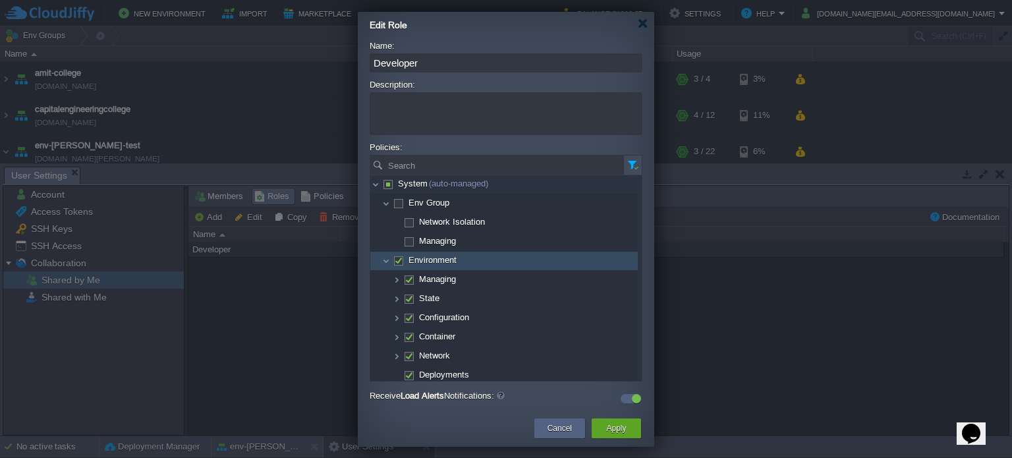
click at [398, 255] on span at bounding box center [397, 260] width 3 height 10
checkbox input "false"
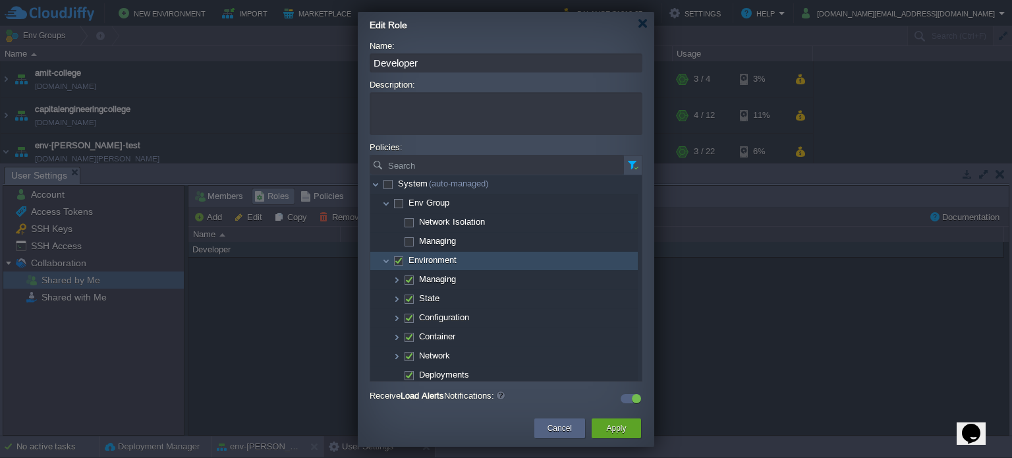
checkbox input "false"
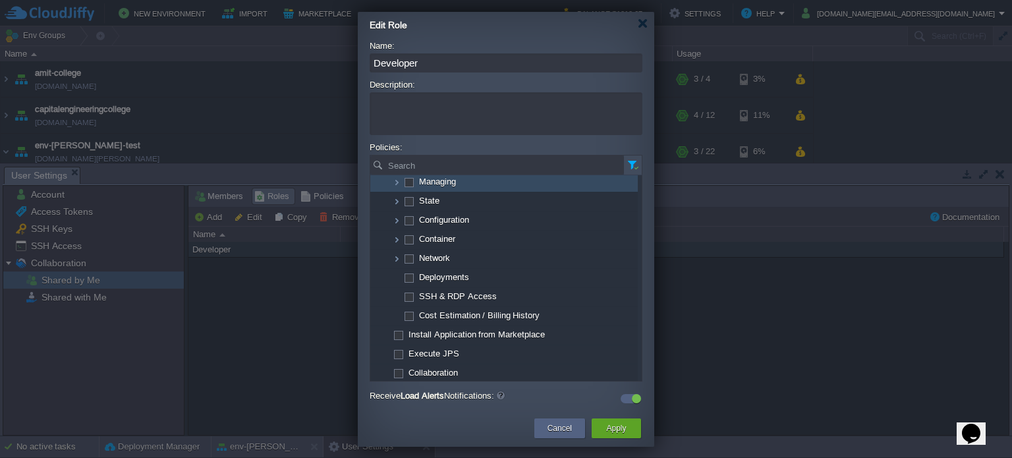
scroll to position [102, 0]
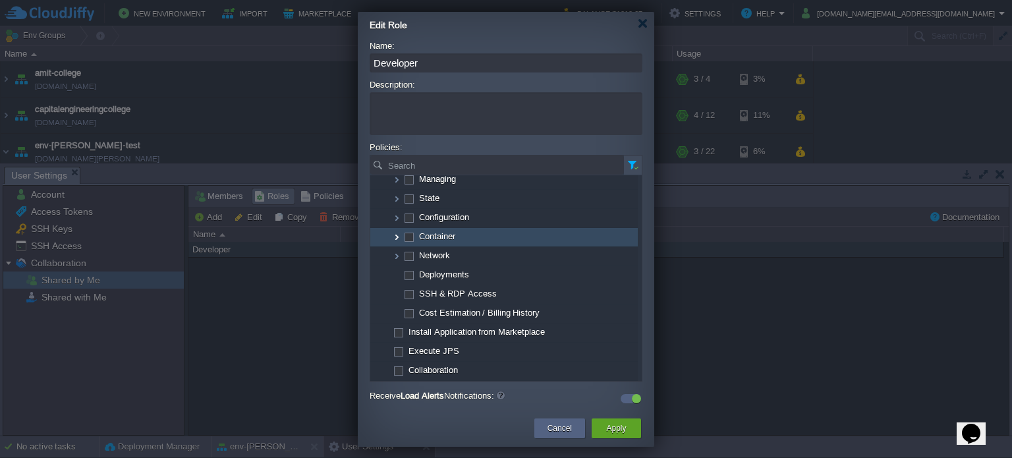
click at [395, 232] on img at bounding box center [396, 237] width 11 height 18
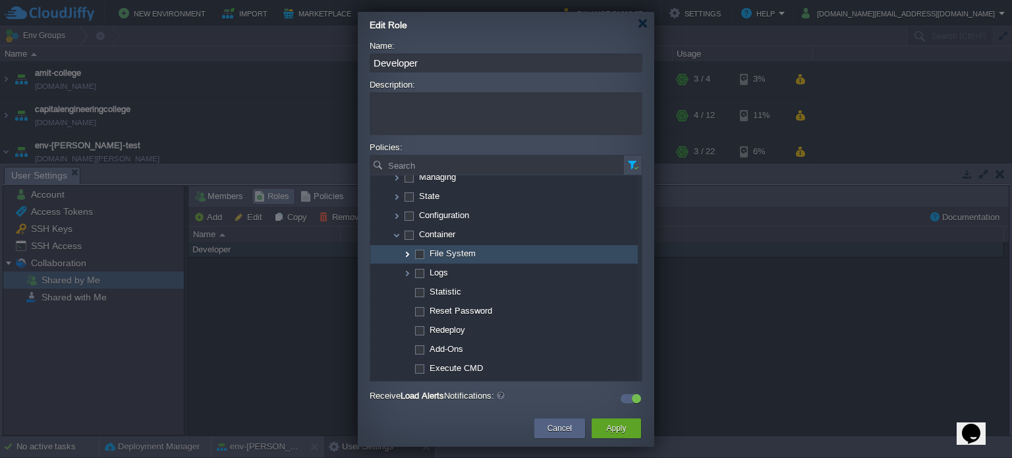
click at [411, 253] on img at bounding box center [407, 254] width 11 height 18
click at [420, 253] on span at bounding box center [419, 253] width 3 height 10
checkbox input "true"
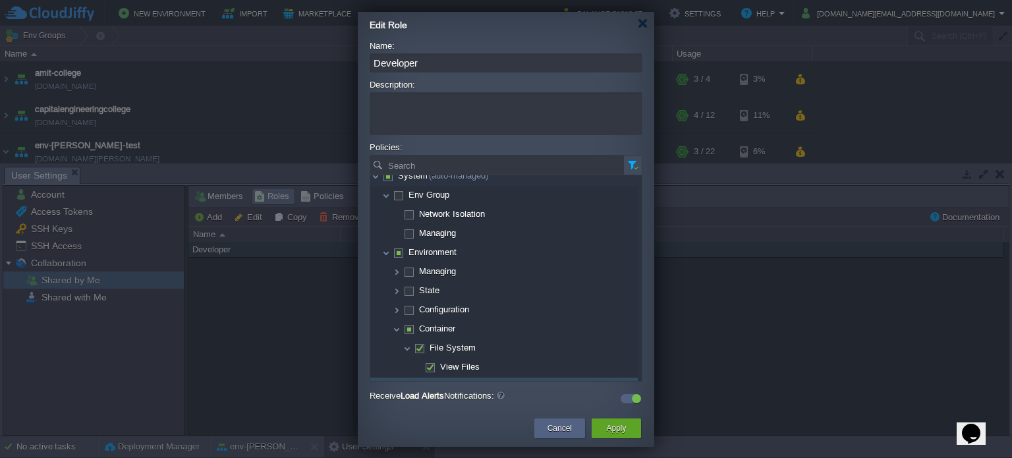
scroll to position [0, 0]
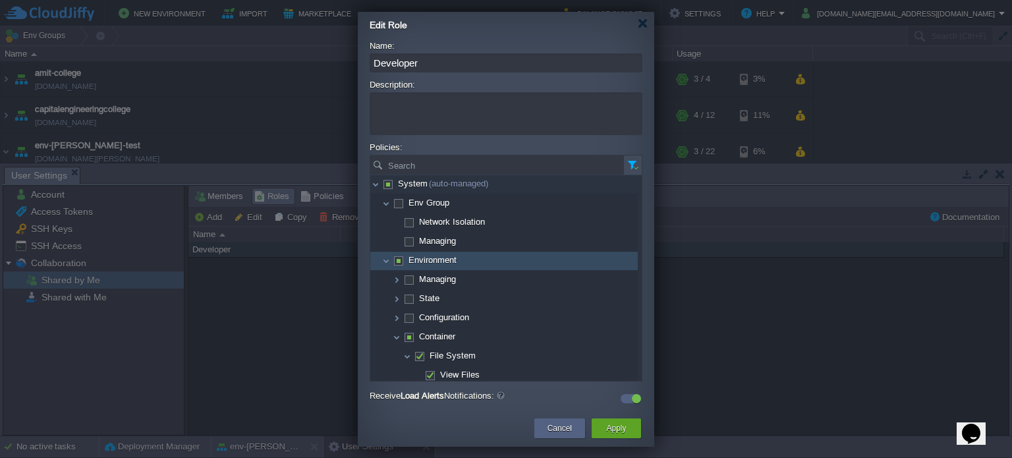
click at [398, 259] on span at bounding box center [397, 260] width 3 height 10
checkbox input "true"
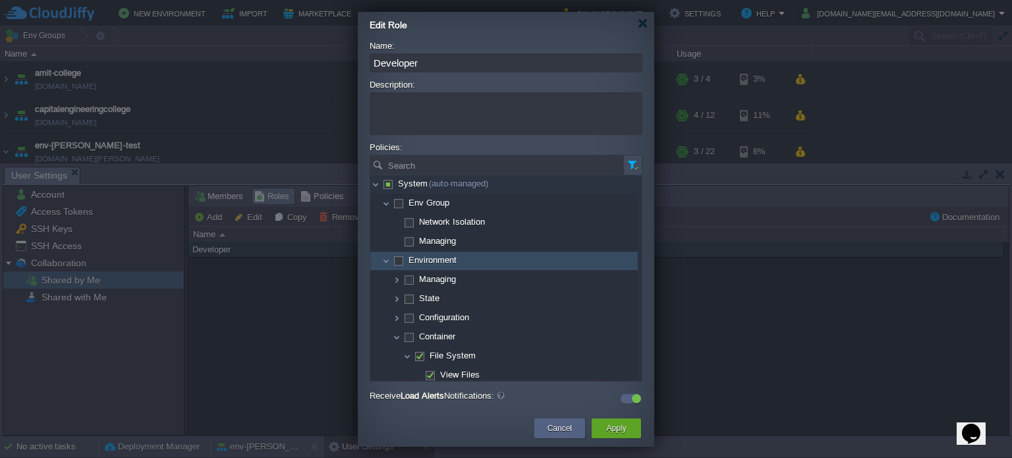
checkbox input "true"
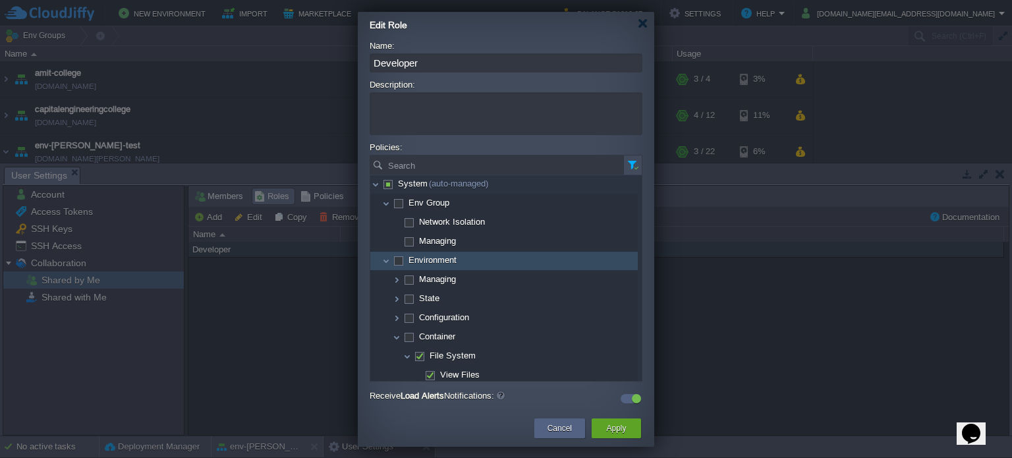
checkbox input "true"
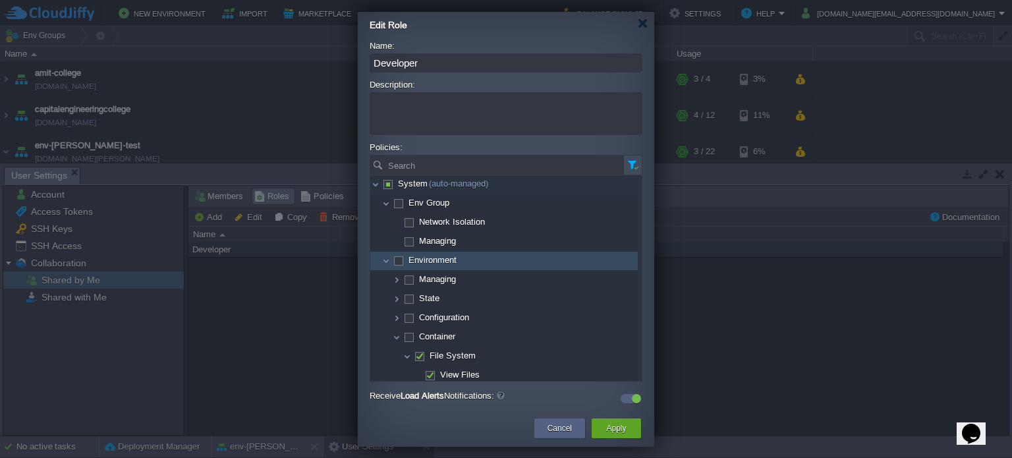
checkbox input "true"
click at [398, 259] on span at bounding box center [397, 260] width 3 height 10
checkbox input "false"
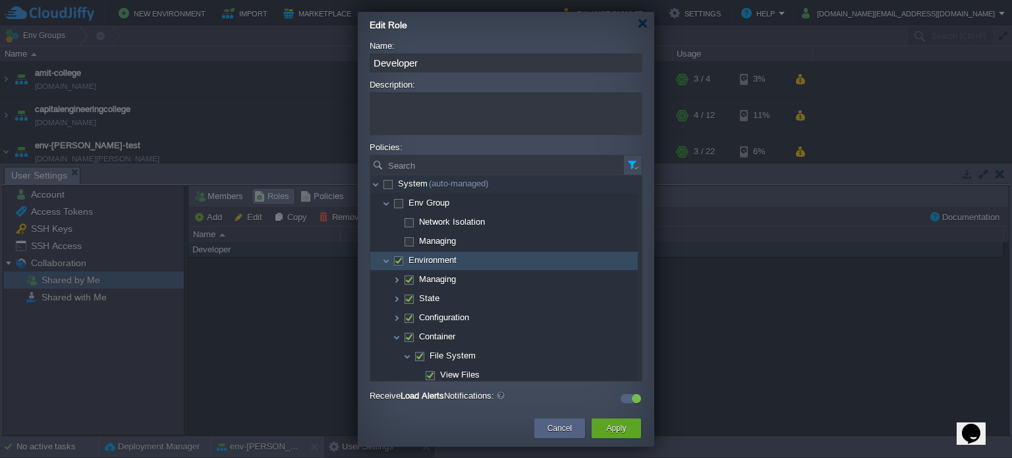
checkbox input "false"
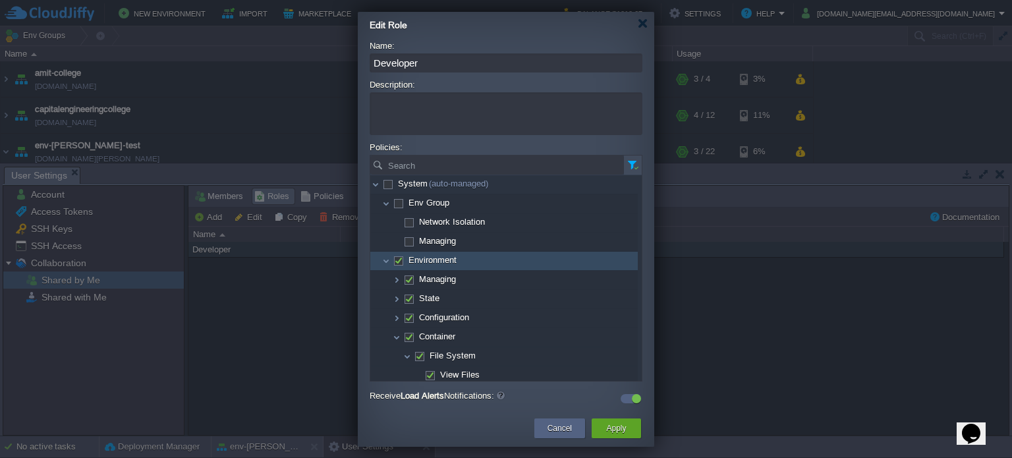
checkbox input "false"
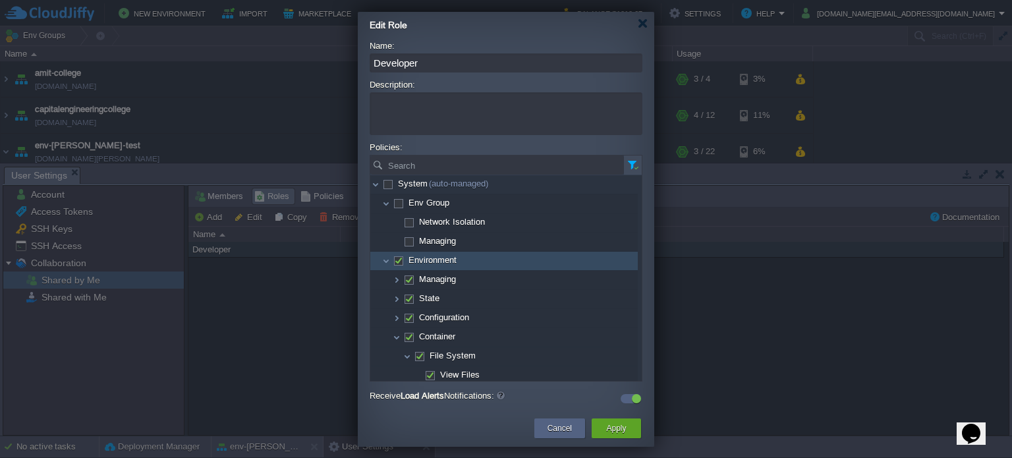
checkbox input "false"
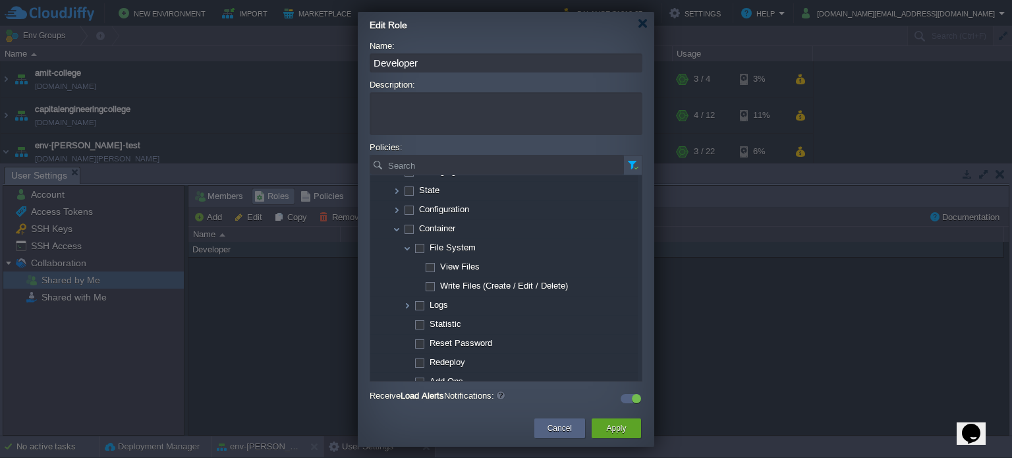
scroll to position [132, 0]
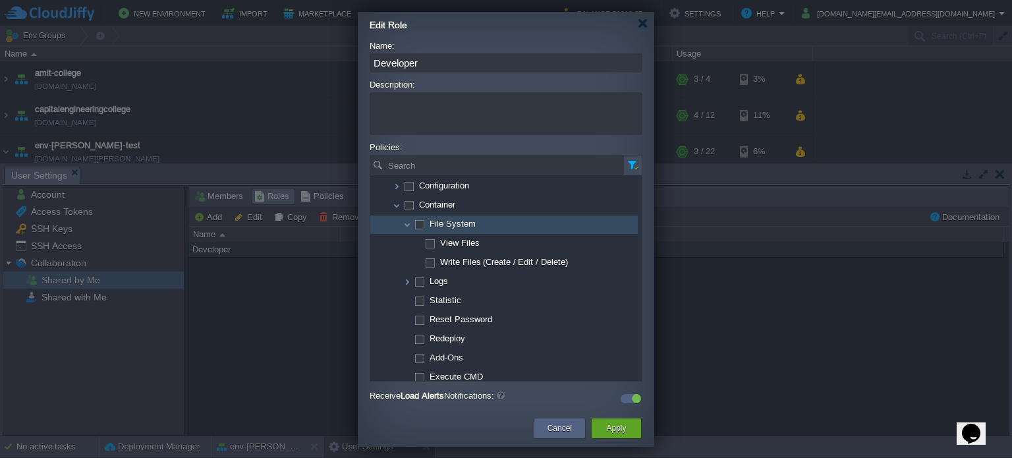
click at [420, 221] on span at bounding box center [419, 224] width 3 height 10
checkbox input "true"
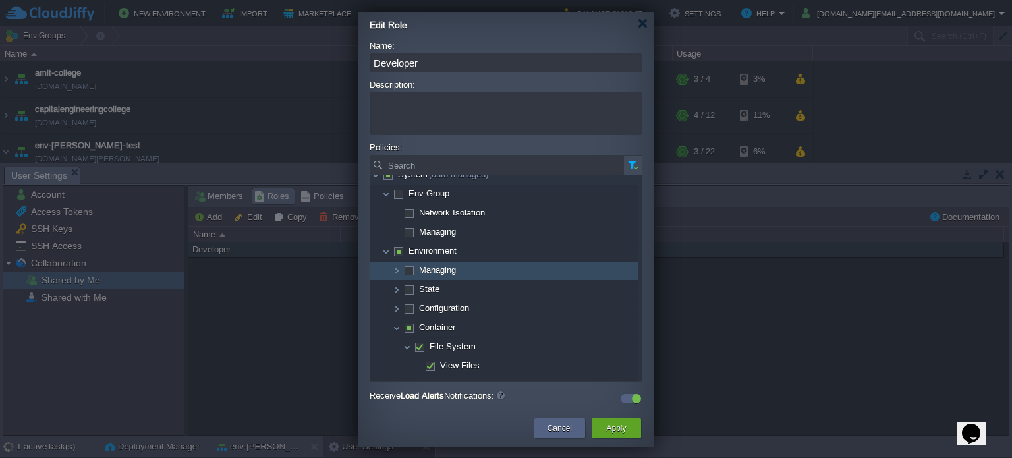
scroll to position [0, 0]
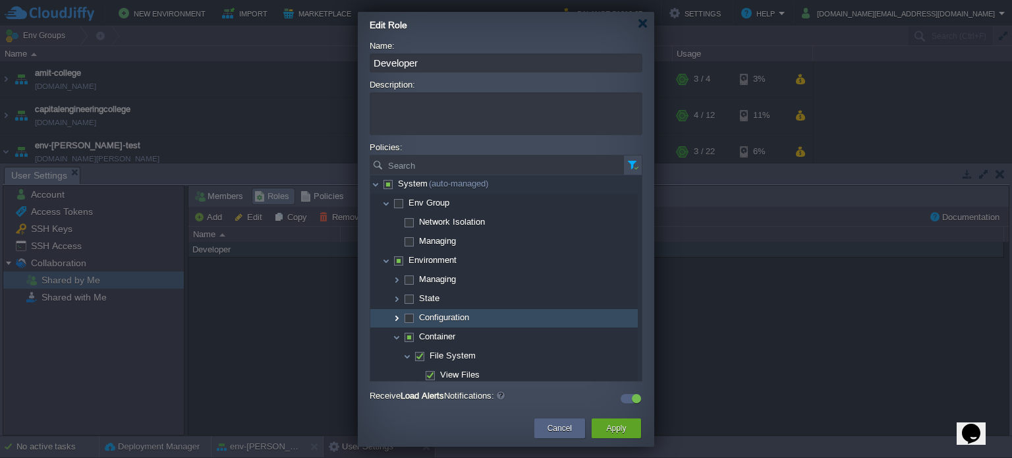
click at [393, 317] on img at bounding box center [396, 318] width 11 height 18
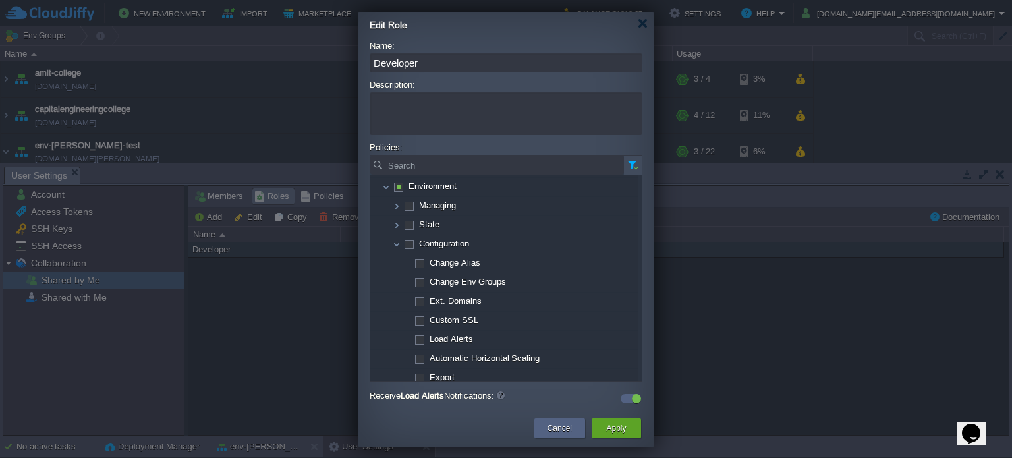
scroll to position [66, 0]
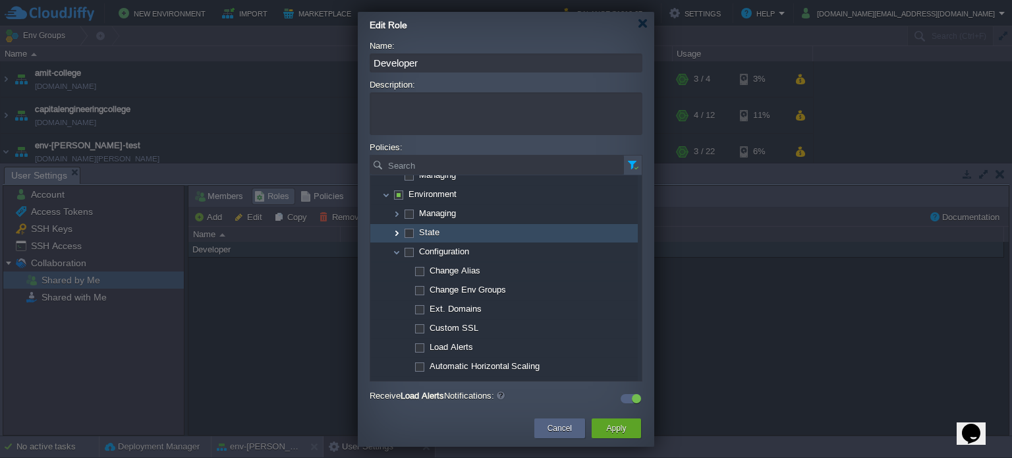
click at [400, 231] on img at bounding box center [396, 233] width 11 height 18
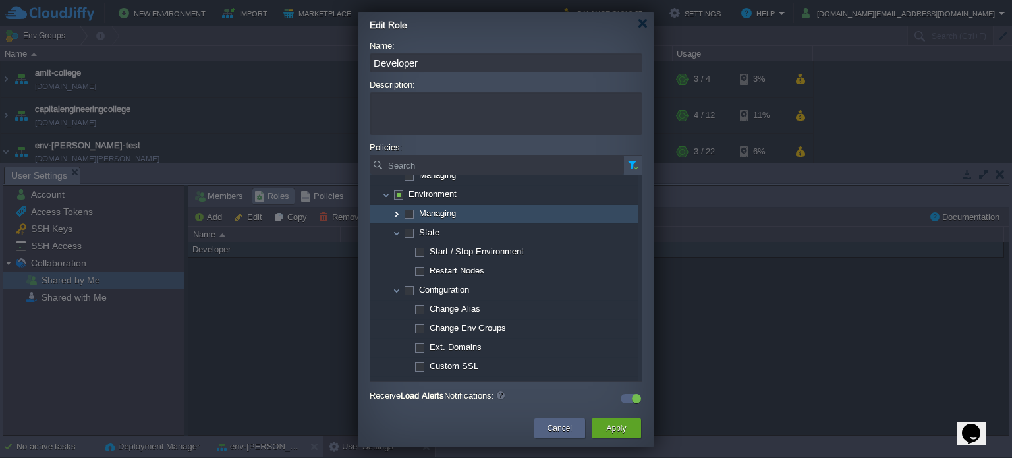
click at [398, 211] on img at bounding box center [396, 214] width 11 height 18
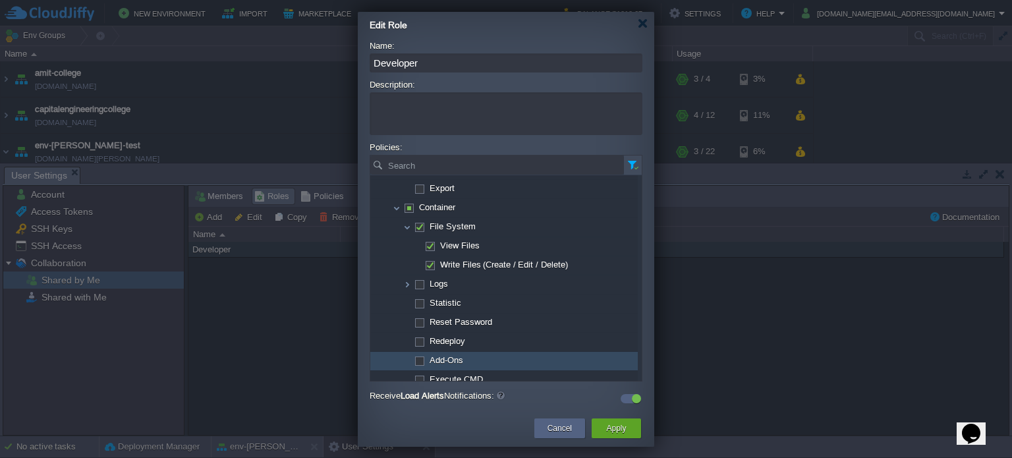
scroll to position [395, 0]
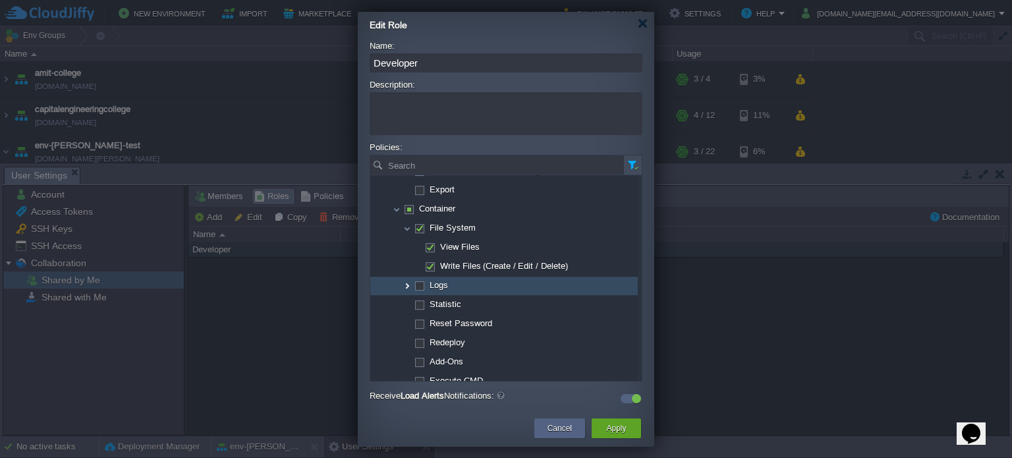
click at [406, 284] on img at bounding box center [407, 286] width 11 height 18
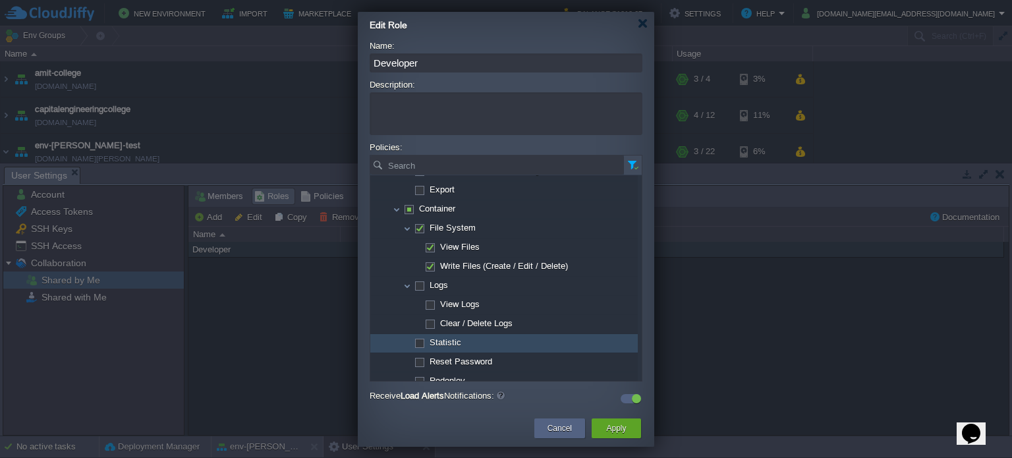
click at [442, 342] on span "Statistic" at bounding box center [445, 342] width 35 height 11
checkbox input "false"
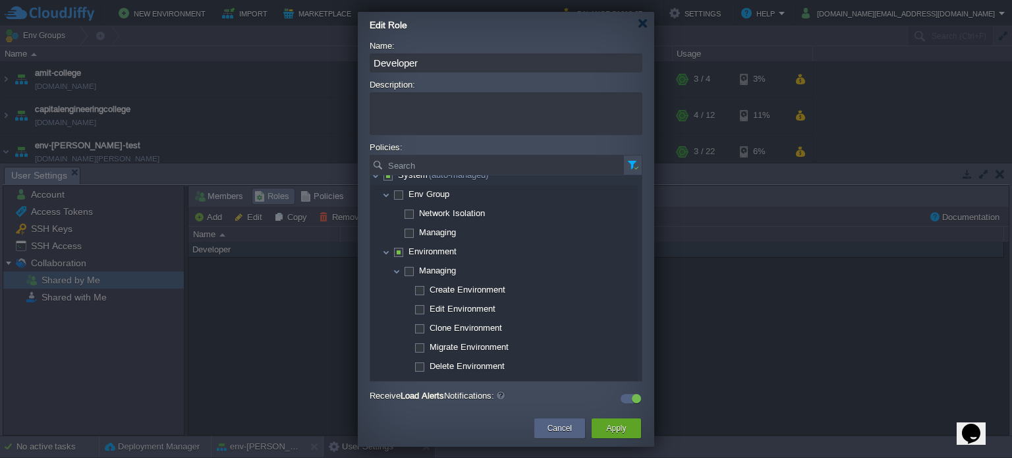
scroll to position [0, 0]
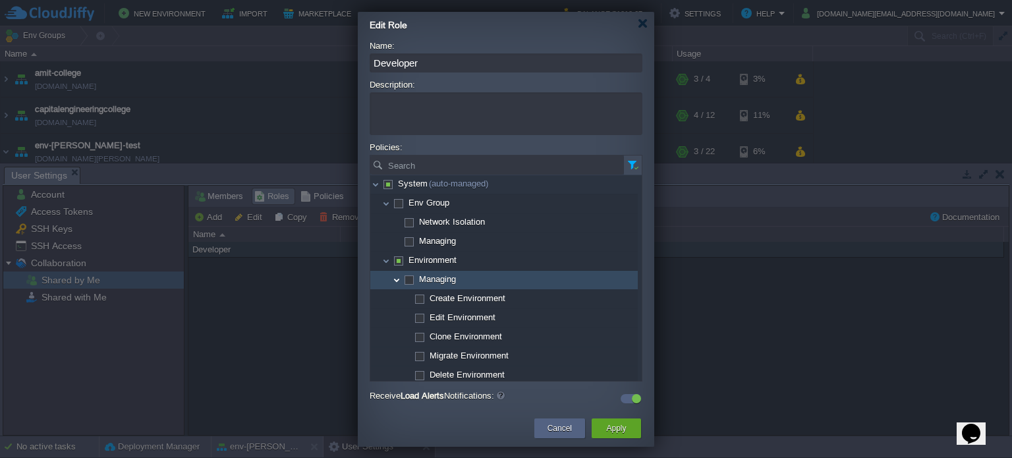
click at [398, 279] on img at bounding box center [396, 280] width 11 height 18
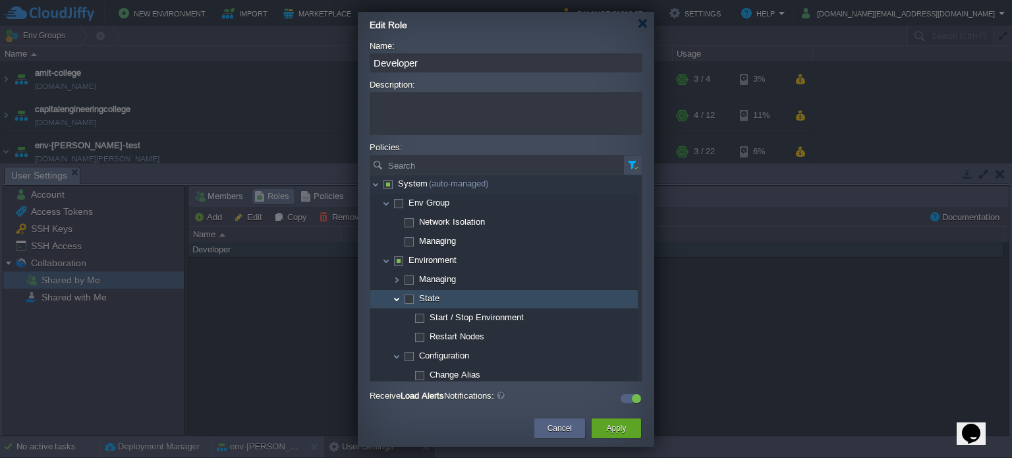
click at [393, 298] on img at bounding box center [396, 299] width 11 height 18
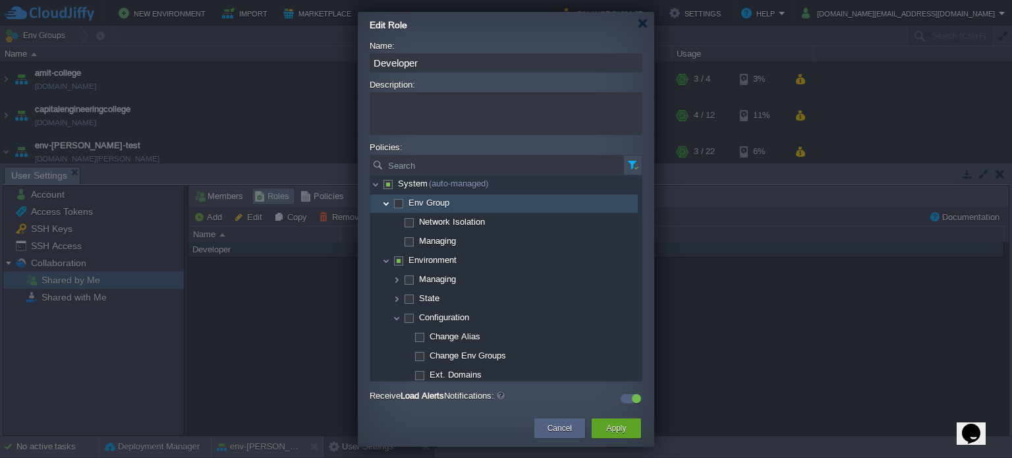
click at [389, 205] on img at bounding box center [386, 203] width 11 height 18
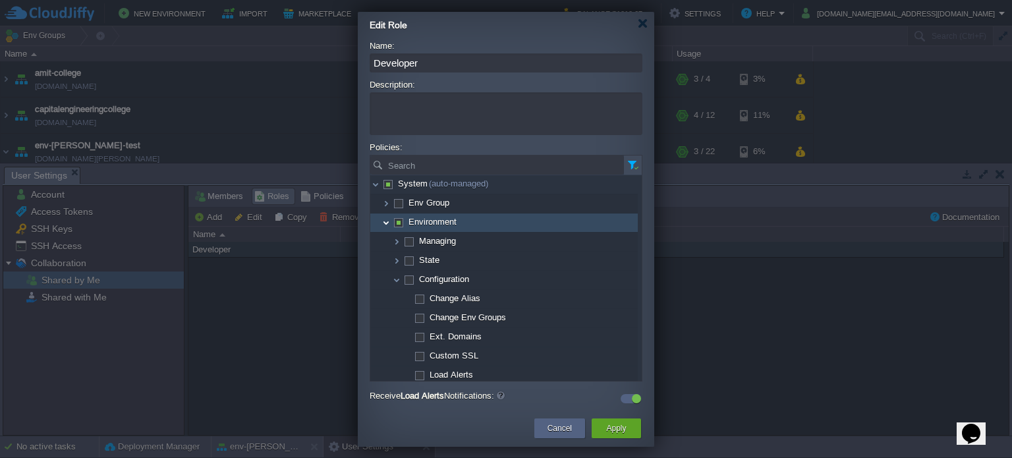
click at [386, 221] on img at bounding box center [386, 222] width 11 height 18
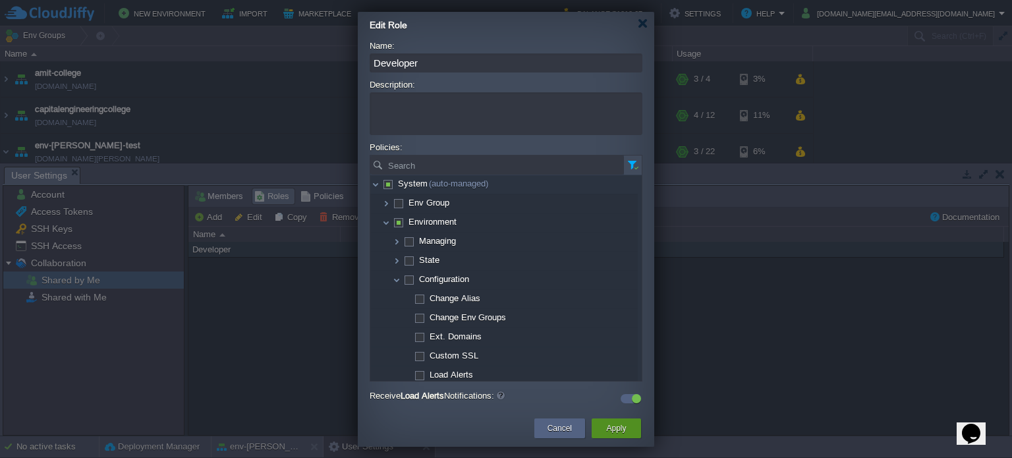
click at [616, 431] on button "Apply" at bounding box center [616, 427] width 20 height 13
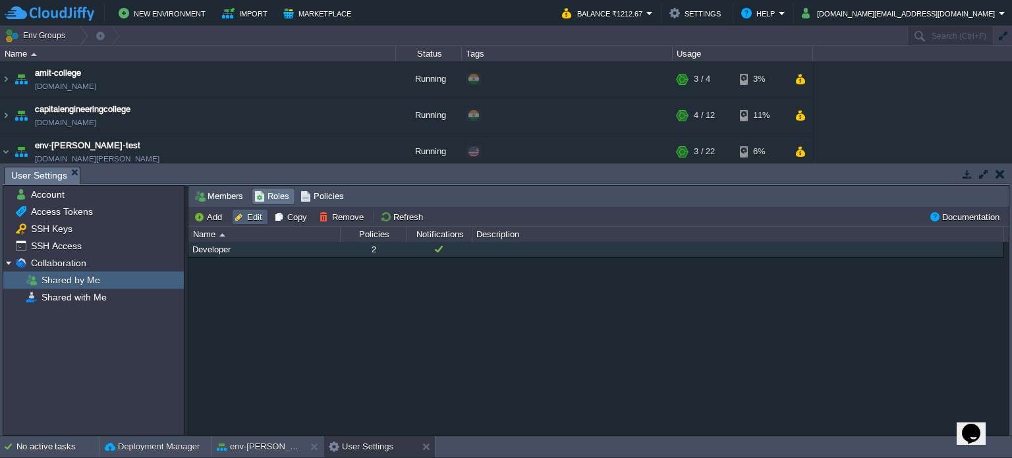
click at [241, 212] on button "Edit" at bounding box center [250, 217] width 32 height 12
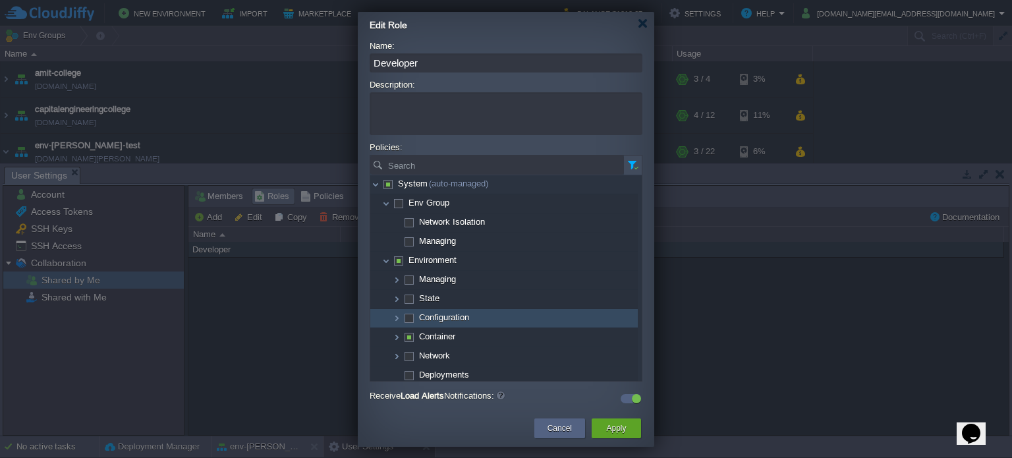
click at [390, 313] on img at bounding box center [386, 315] width 11 height 12
checkbox input "true"
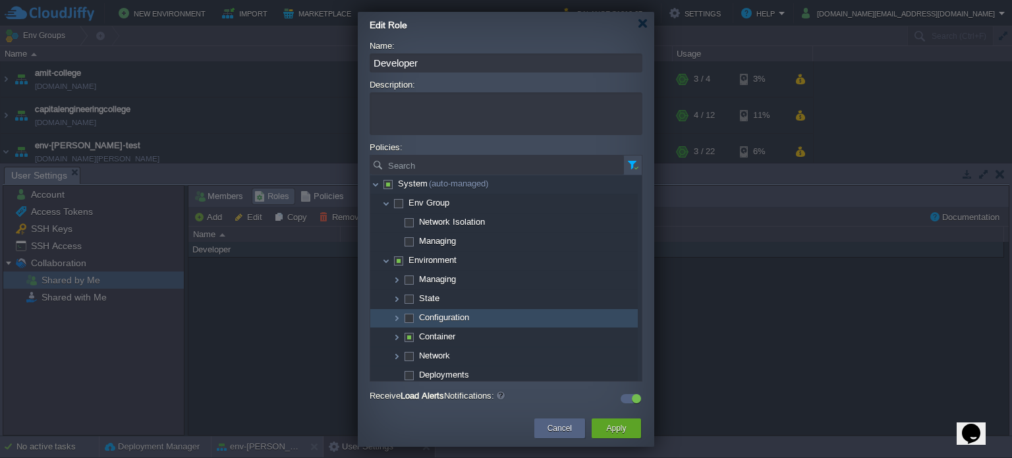
checkbox input "true"
click at [397, 313] on img at bounding box center [396, 318] width 11 height 18
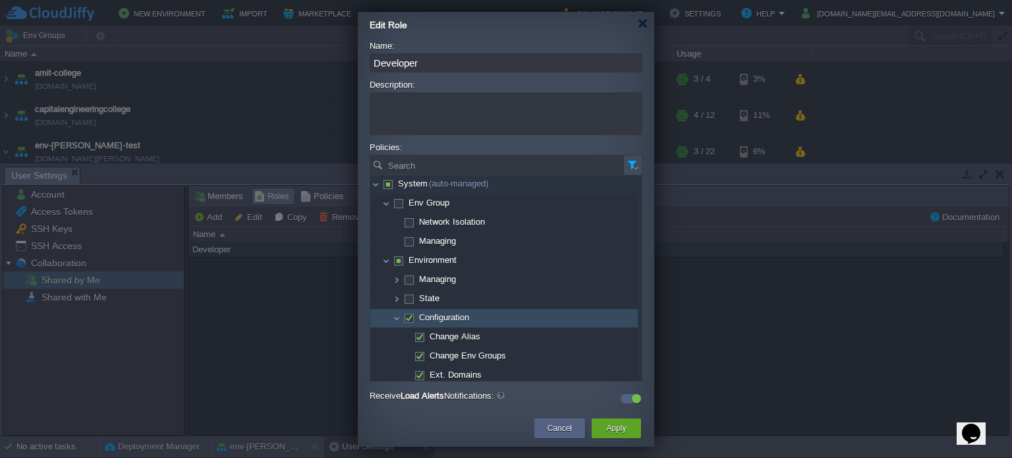
click at [407, 313] on span at bounding box center [408, 317] width 3 height 10
checkbox input "false"
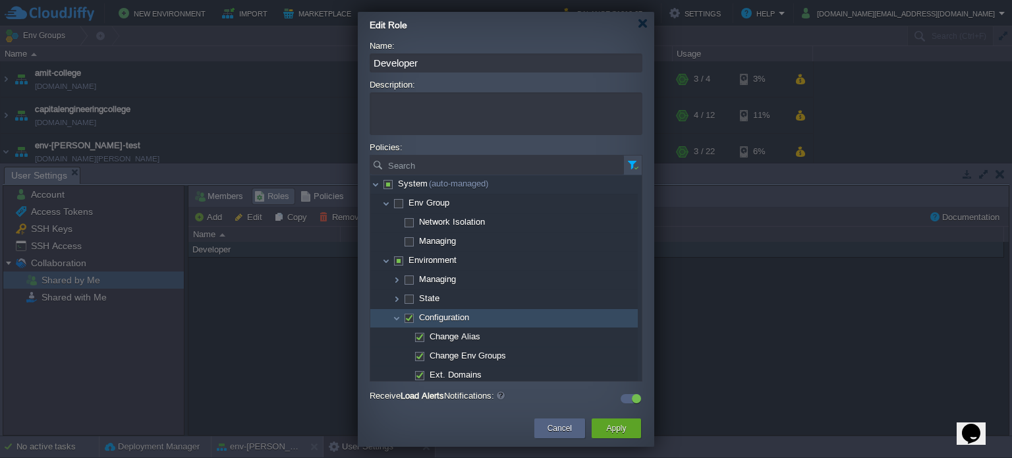
checkbox input "false"
click at [436, 238] on span "Managing" at bounding box center [438, 240] width 40 height 11
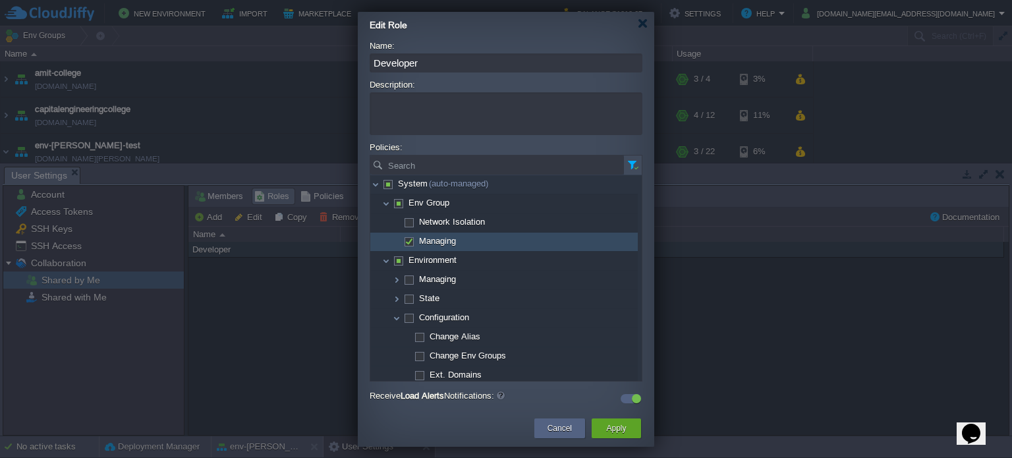
click at [436, 238] on span "Managing" at bounding box center [438, 240] width 40 height 11
checkbox input "false"
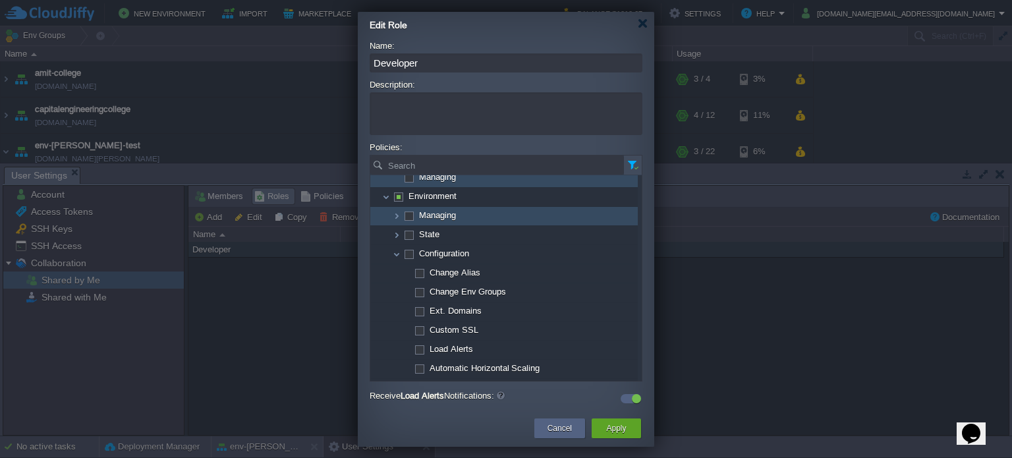
scroll to position [66, 0]
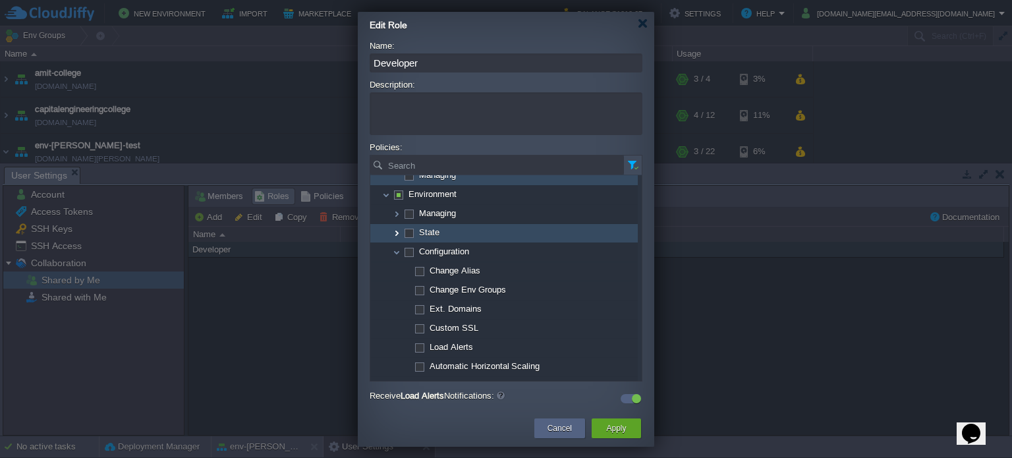
click at [398, 227] on img at bounding box center [396, 233] width 11 height 18
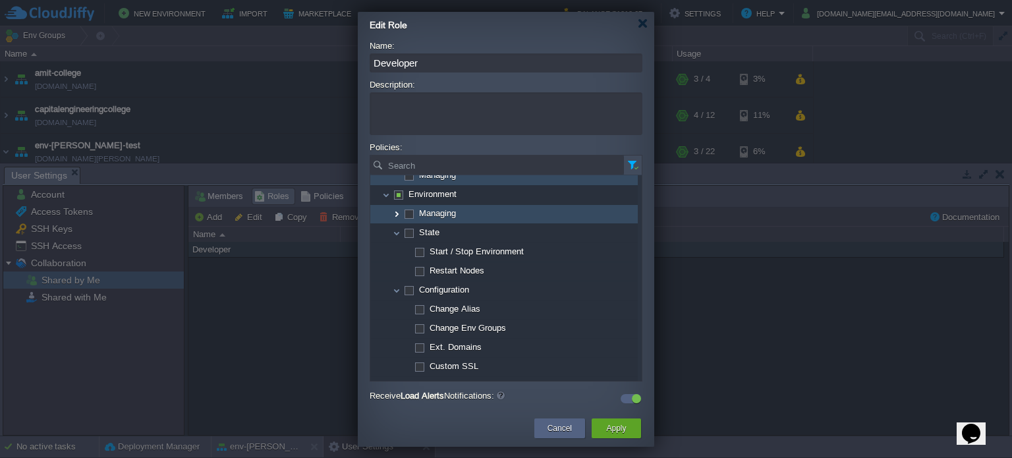
click at [398, 213] on img at bounding box center [396, 214] width 11 height 18
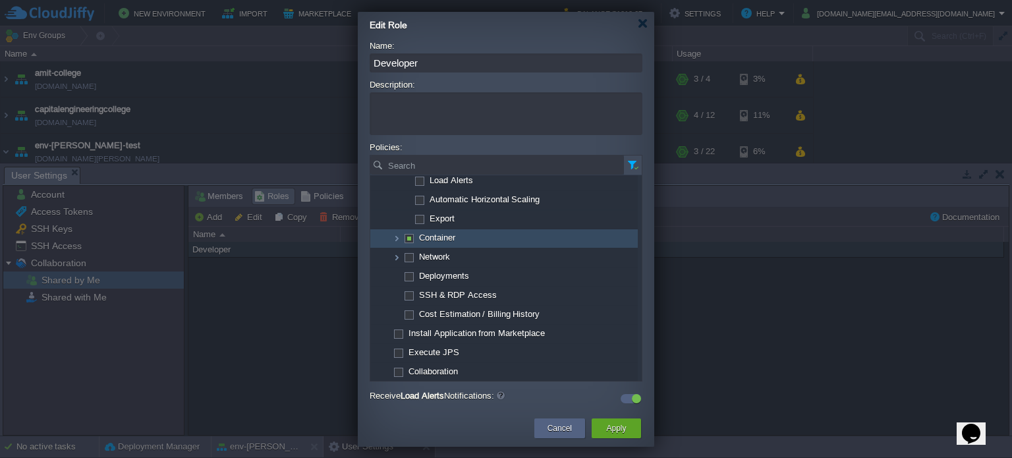
scroll to position [367, 0]
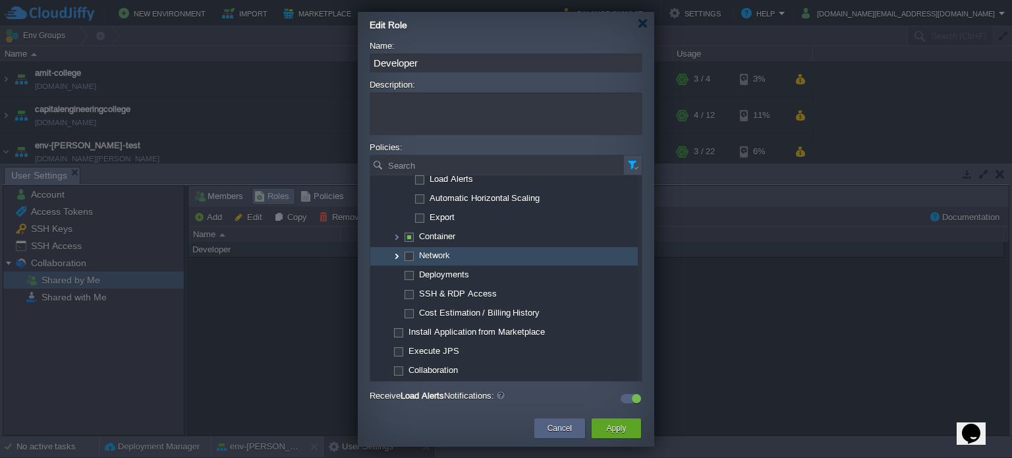
click at [399, 253] on img at bounding box center [396, 256] width 11 height 18
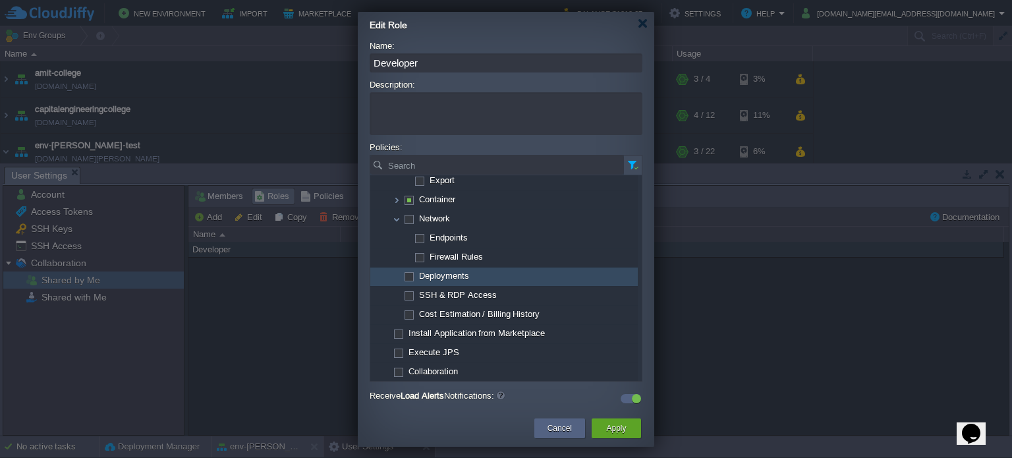
scroll to position [406, 0]
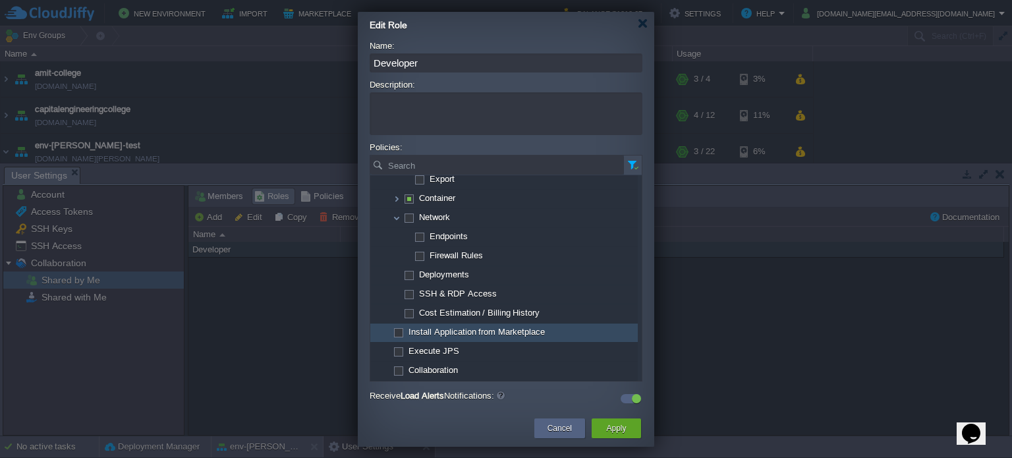
click at [450, 333] on span "Install Application from Marketplace" at bounding box center [477, 331] width 140 height 11
checkbox input "false"
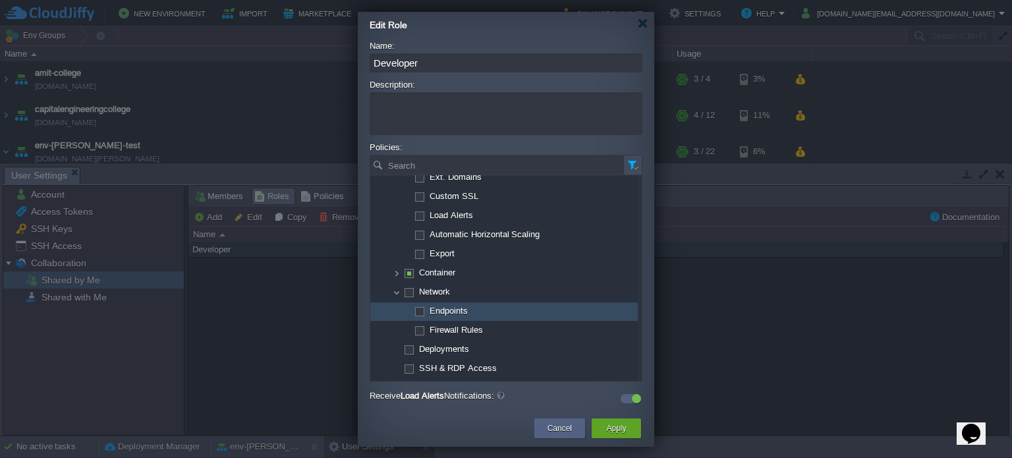
scroll to position [340, 0]
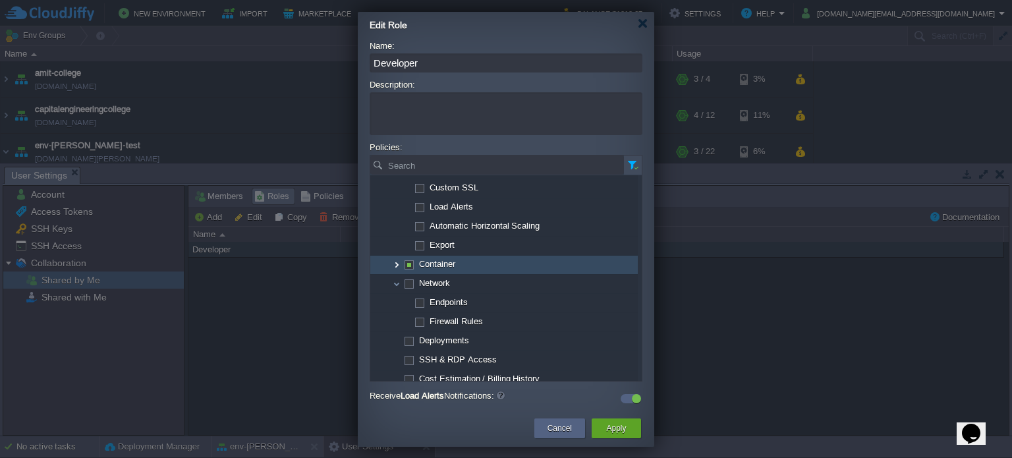
click at [399, 263] on img at bounding box center [396, 265] width 11 height 18
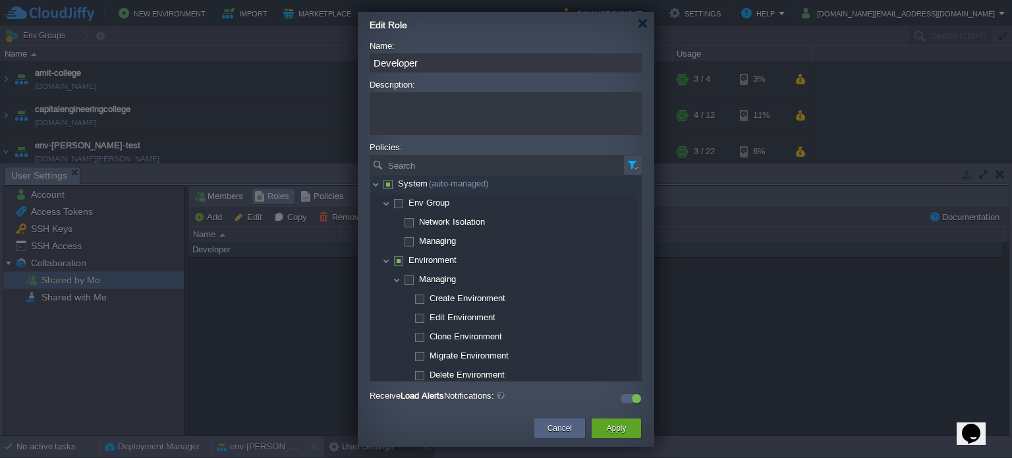
scroll to position [0, 0]
click at [637, 169] on button "button" at bounding box center [633, 165] width 12 height 12
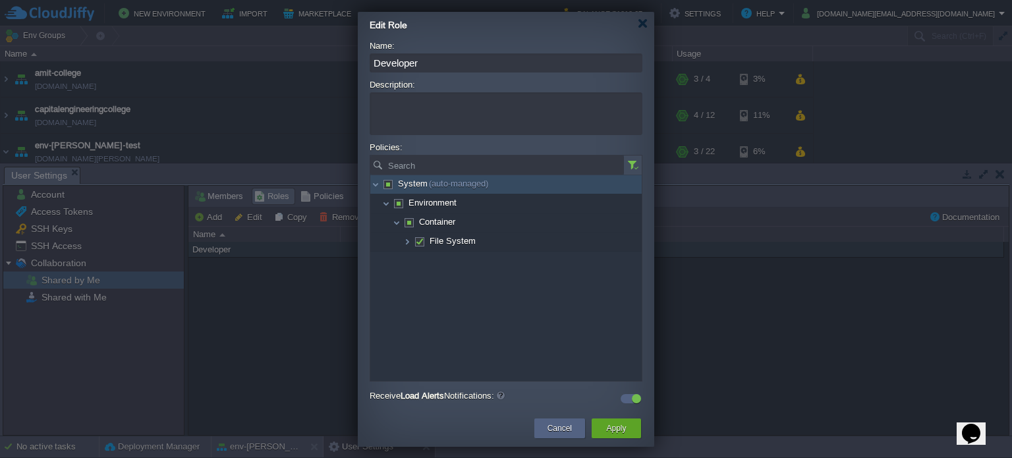
click at [416, 186] on span "System (auto-managed)" at bounding box center [443, 183] width 95 height 11
checkbox input "true"
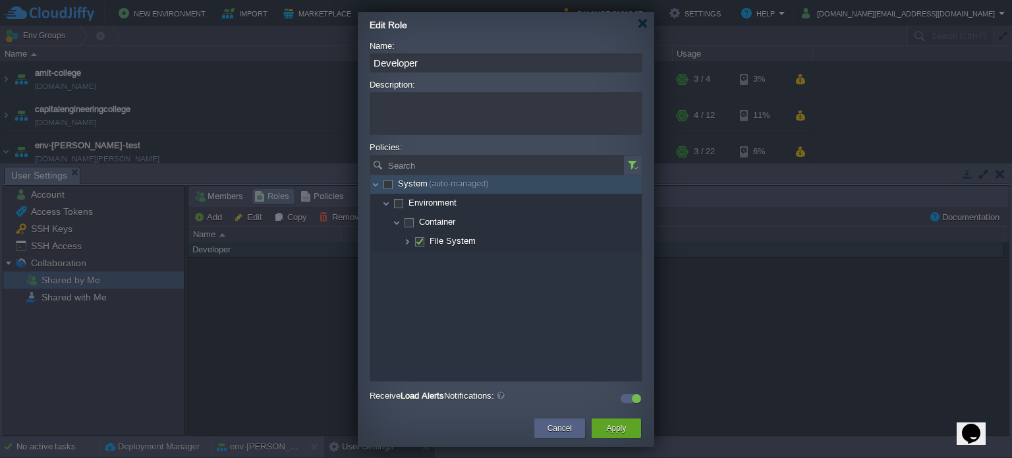
checkbox input "true"
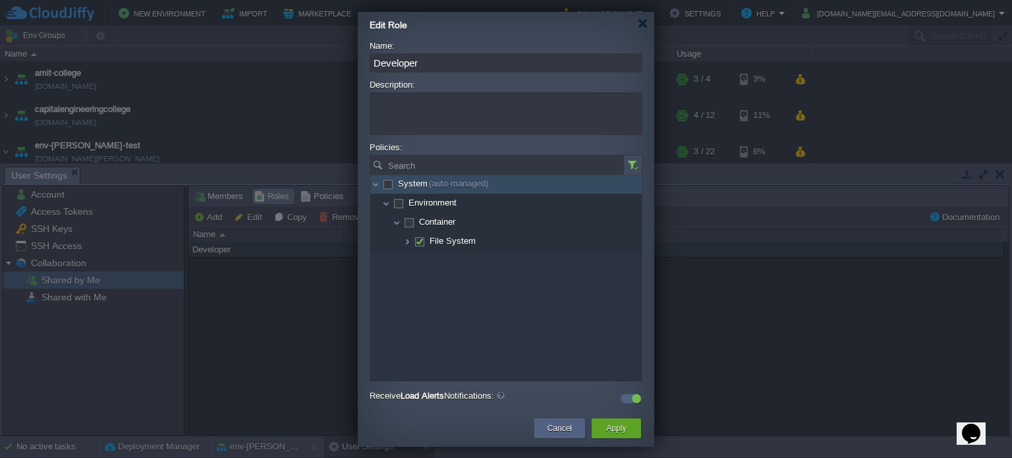
checkbox input "true"
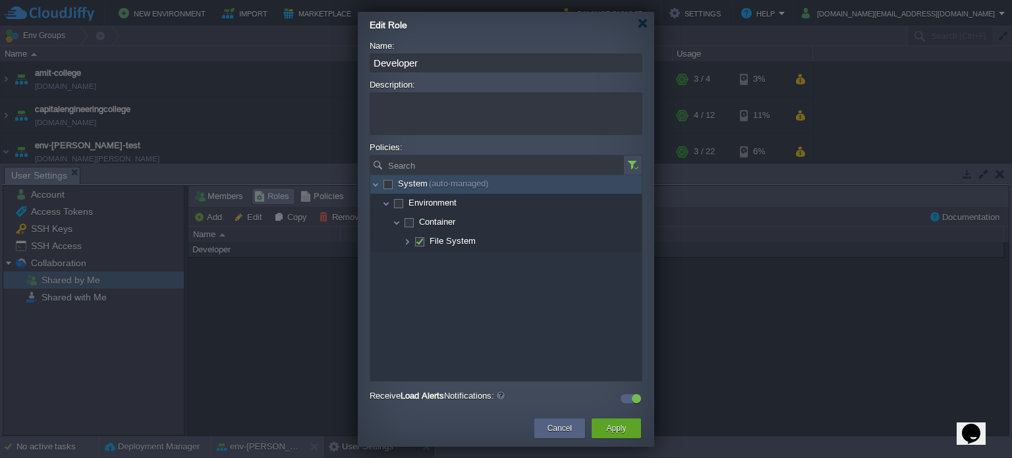
checkbox input "true"
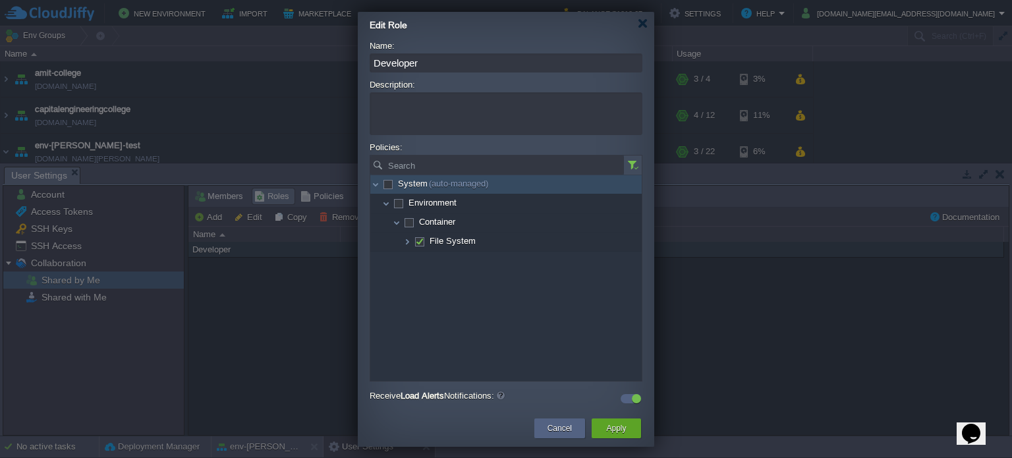
checkbox input "true"
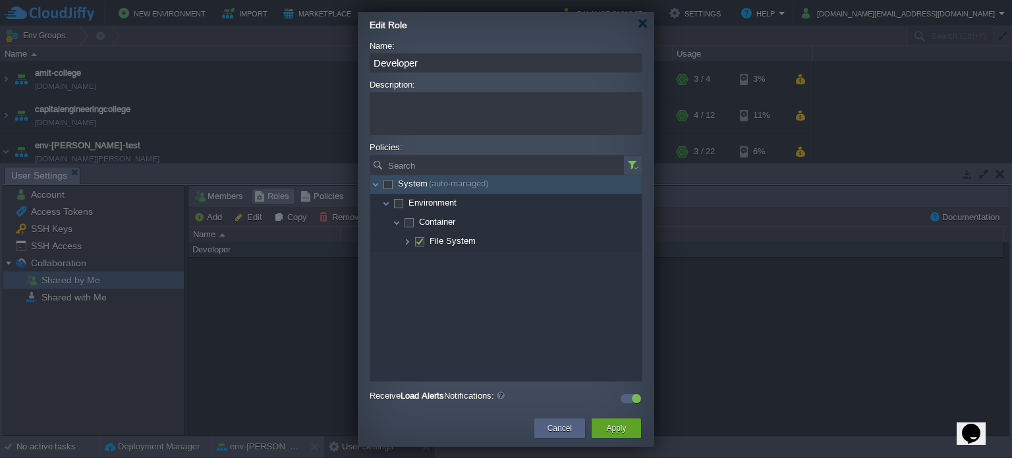
checkbox input "true"
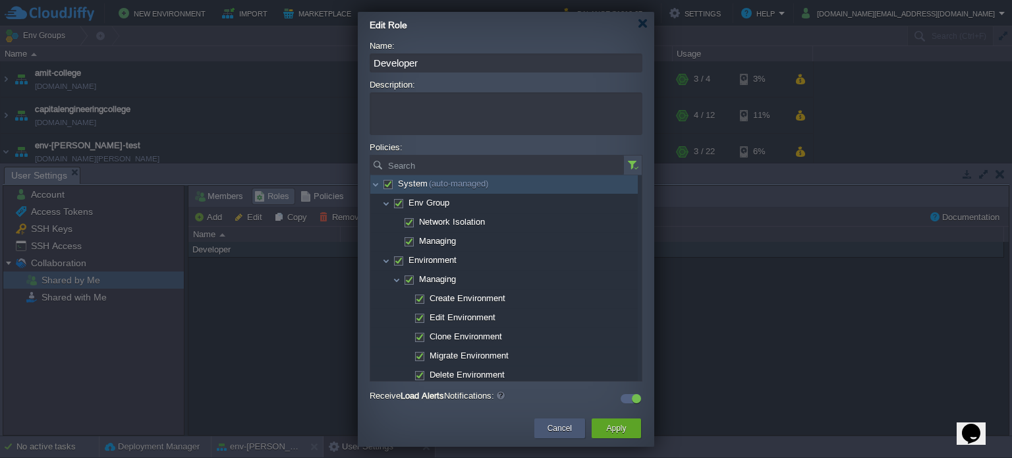
click at [564, 427] on button "Cancel" at bounding box center [559, 427] width 24 height 13
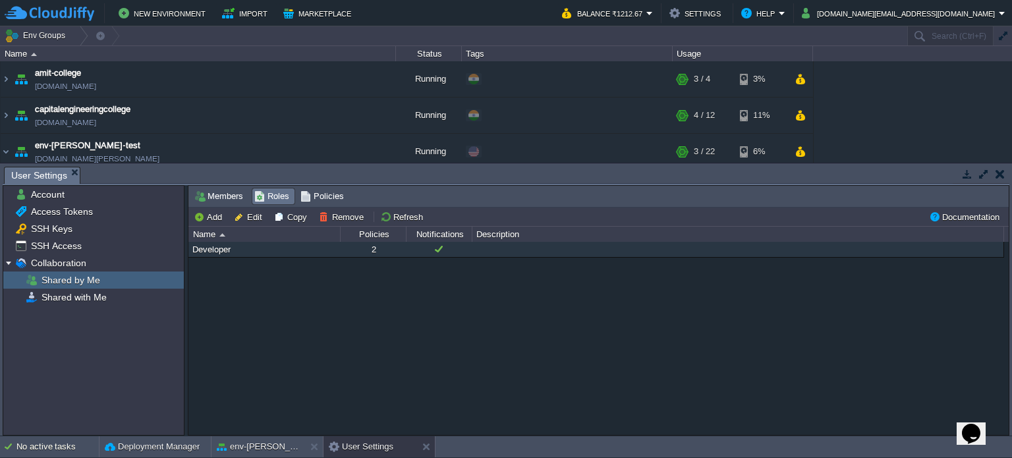
click at [381, 341] on div "Developer 2" at bounding box center [598, 339] width 820 height 194
